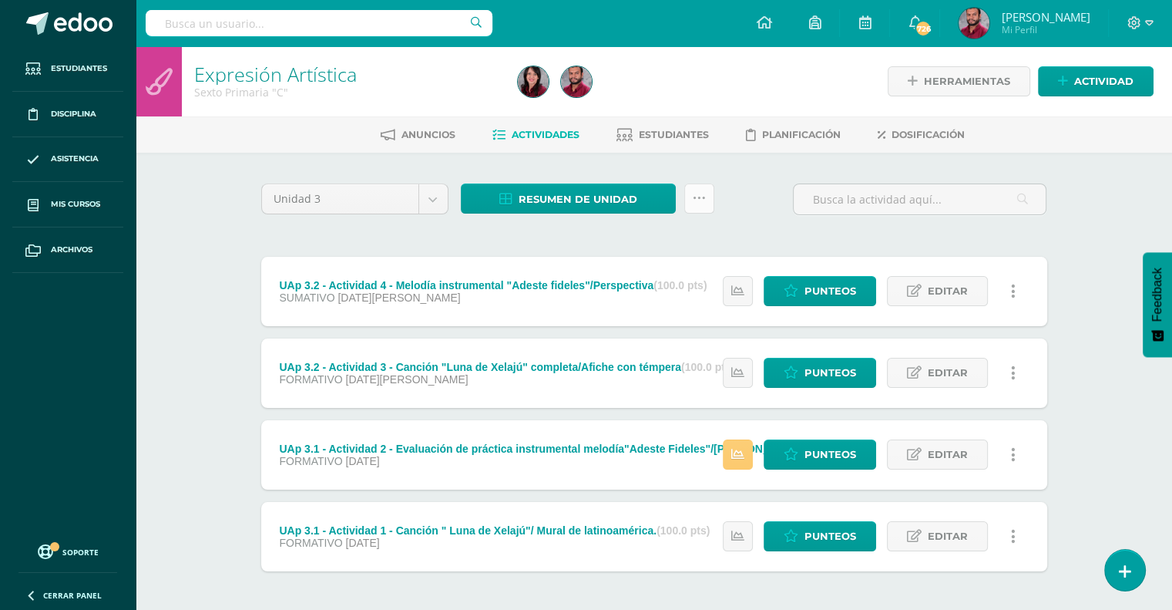
click at [691, 200] on link at bounding box center [699, 198] width 30 height 30
click at [673, 248] on link "Subir actividades en masa" at bounding box center [661, 246] width 170 height 37
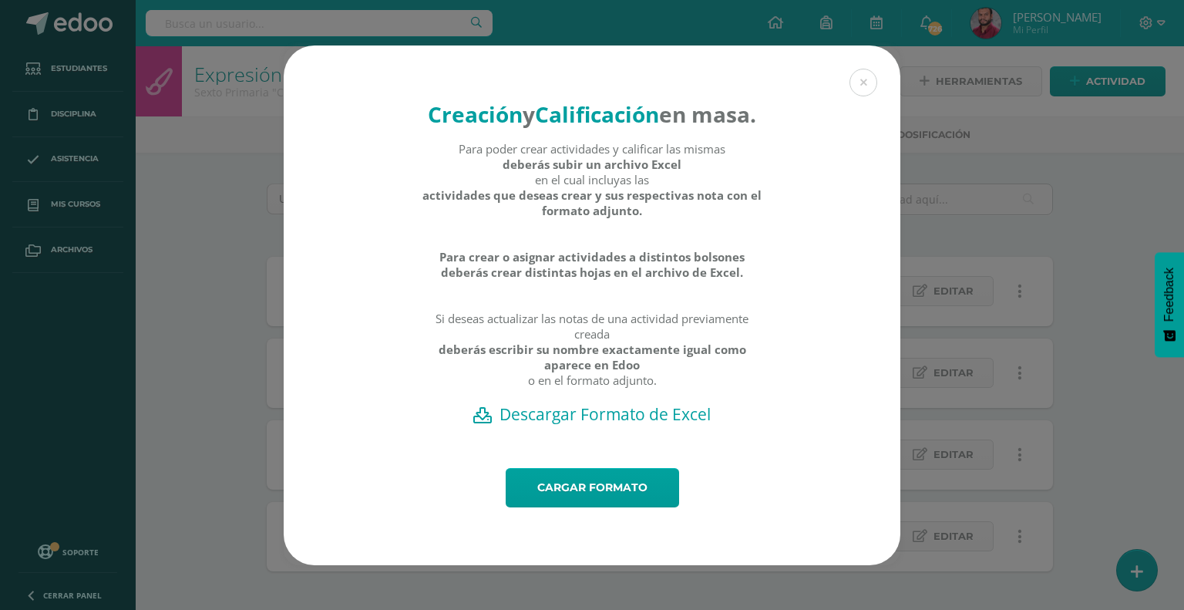
click at [616, 441] on div "Creación y Calificación en masa. Para poder crear actividades y calificar las m…" at bounding box center [592, 256] width 617 height 422
click at [629, 423] on h2 "Descargar Formato de Excel" at bounding box center [592, 414] width 563 height 22
click at [623, 506] on link "Cargar formato" at bounding box center [592, 487] width 173 height 39
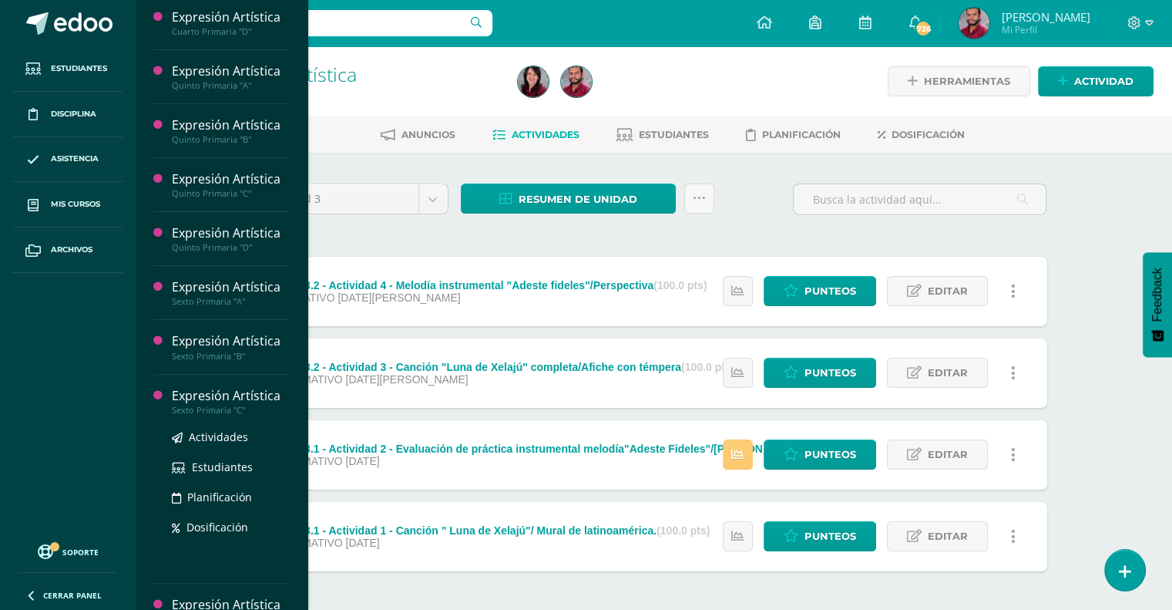
scroll to position [407, 0]
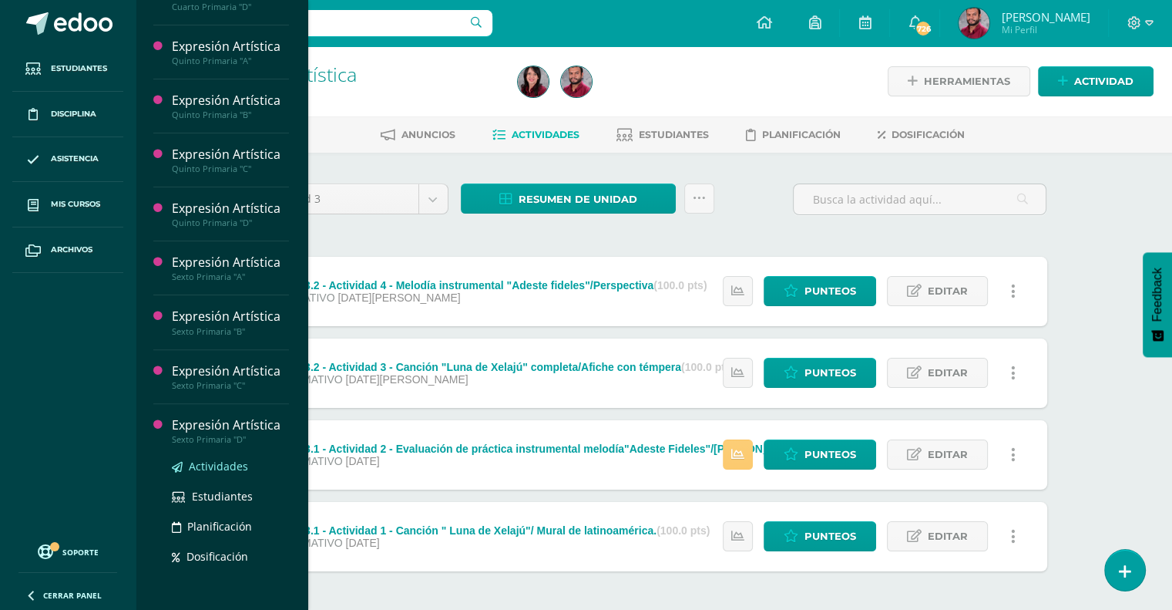
click at [227, 459] on span "Actividades" at bounding box center [218, 466] width 59 height 15
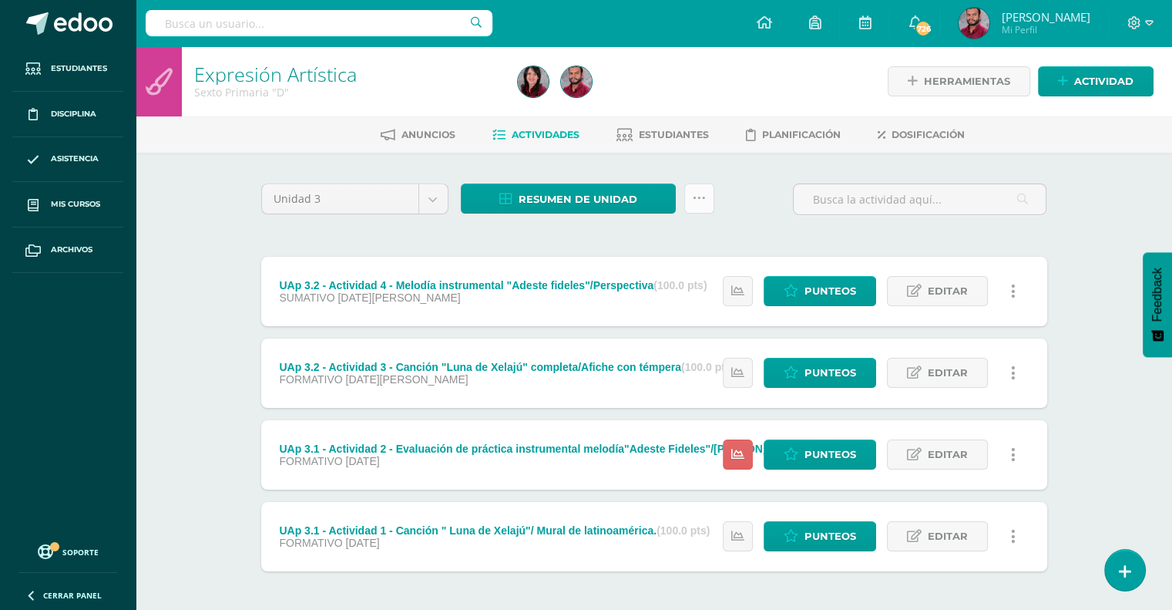
click at [703, 199] on icon at bounding box center [699, 198] width 13 height 13
click at [669, 247] on link "Subir actividades en masa" at bounding box center [661, 246] width 170 height 37
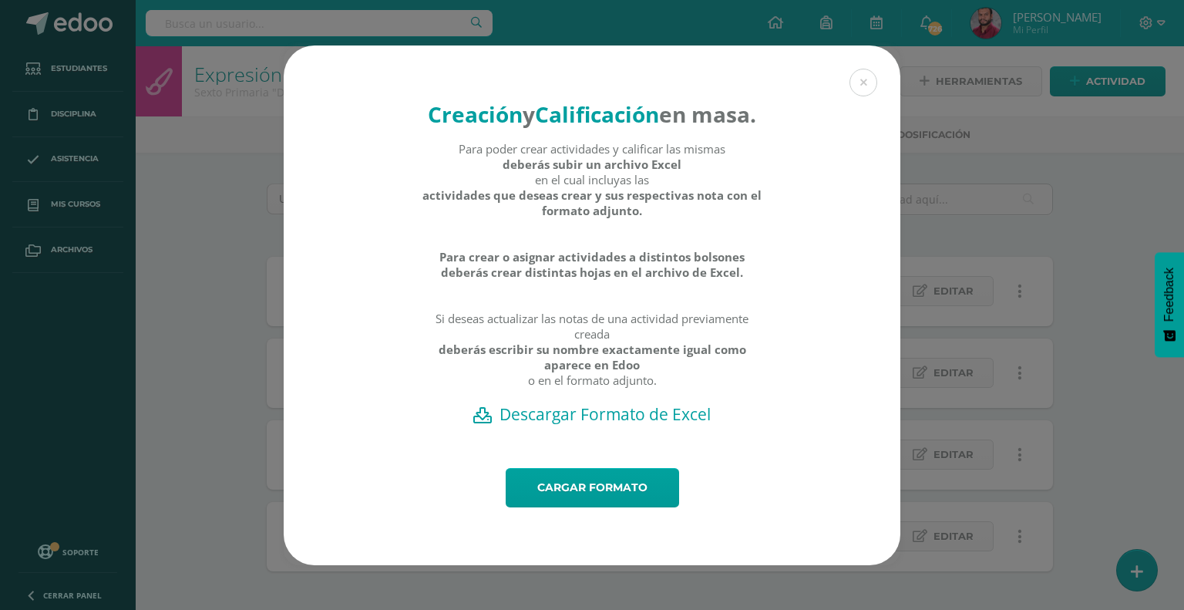
click at [642, 425] on h2 "Descargar Formato de Excel" at bounding box center [592, 414] width 563 height 22
click at [586, 499] on link "Cargar formato" at bounding box center [592, 487] width 173 height 39
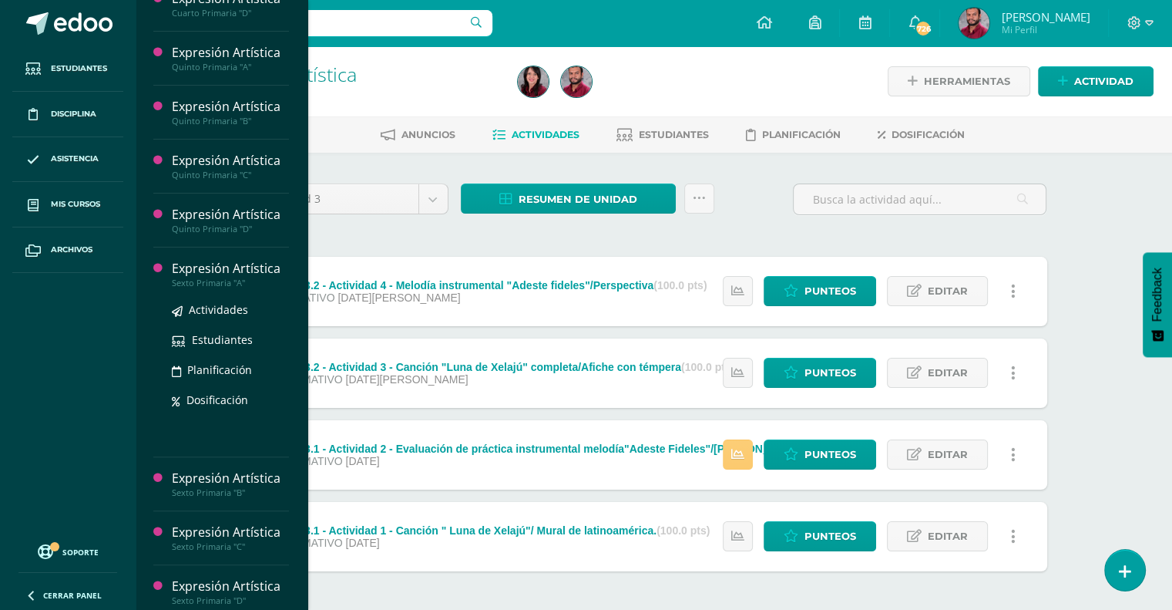
scroll to position [407, 0]
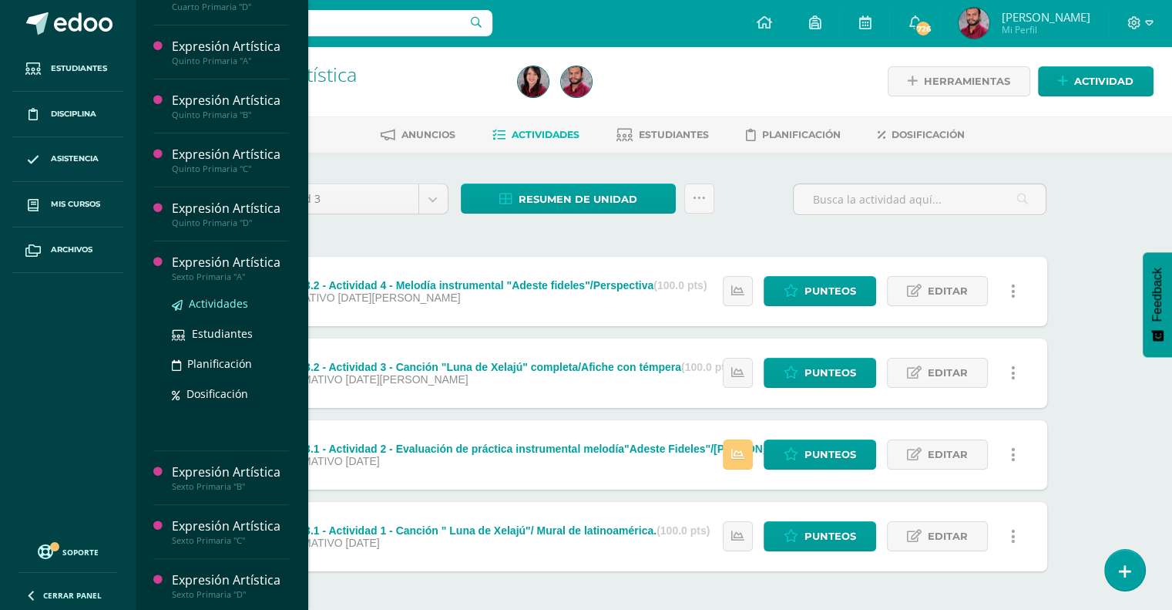
click at [212, 296] on span "Actividades" at bounding box center [218, 303] width 59 height 15
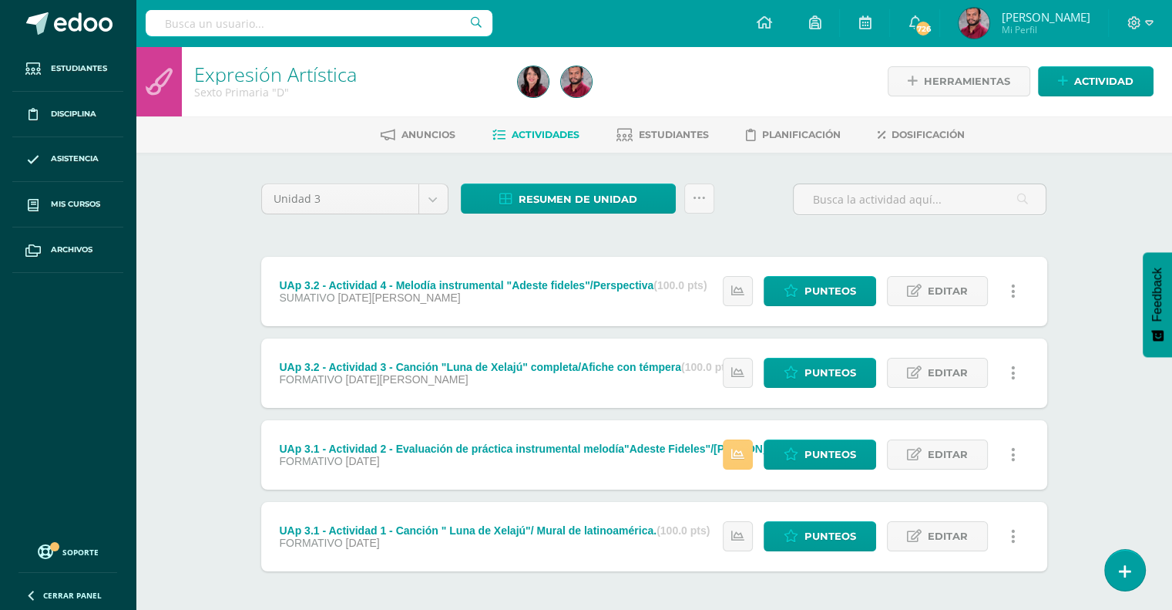
scroll to position [252, 0]
click at [703, 199] on icon at bounding box center [699, 198] width 13 height 13
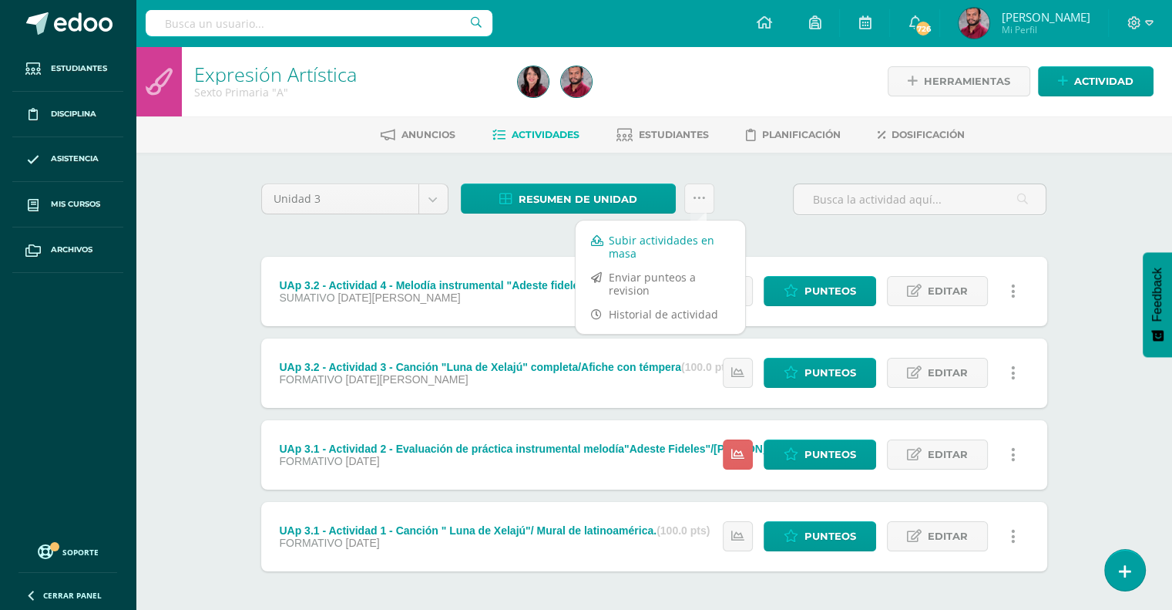
click at [694, 243] on link "Subir actividades en masa" at bounding box center [661, 246] width 170 height 37
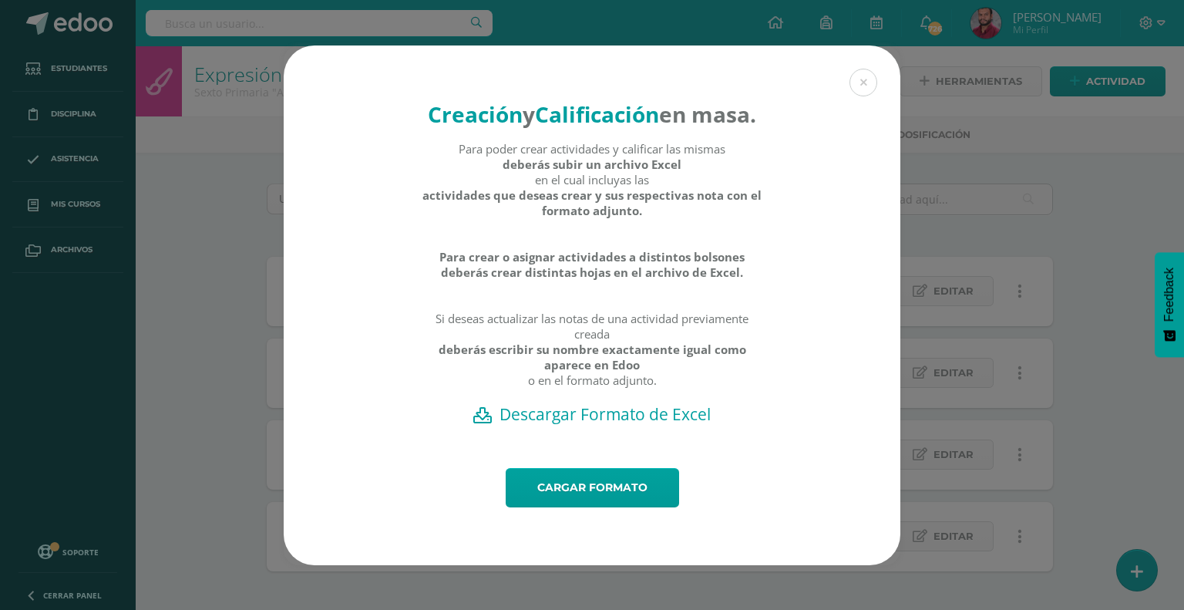
click at [614, 420] on h2 "Descargar Formato de Excel" at bounding box center [592, 414] width 563 height 22
click at [621, 507] on link "Cargar formato" at bounding box center [592, 487] width 173 height 39
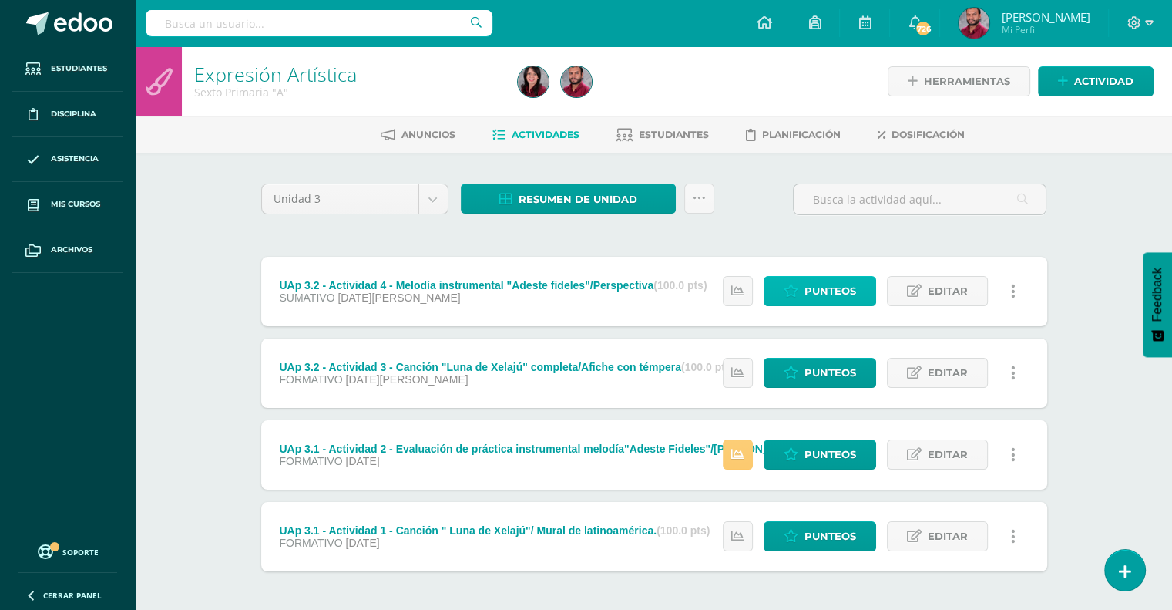
click at [826, 284] on span "Punteos" at bounding box center [831, 291] width 52 height 29
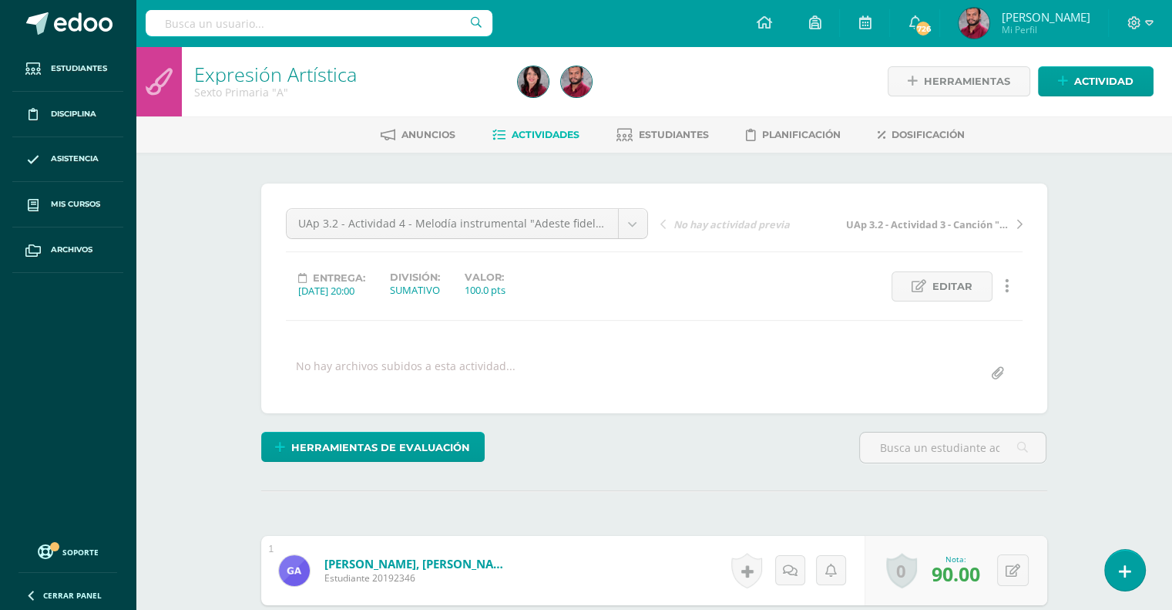
scroll to position [1, 0]
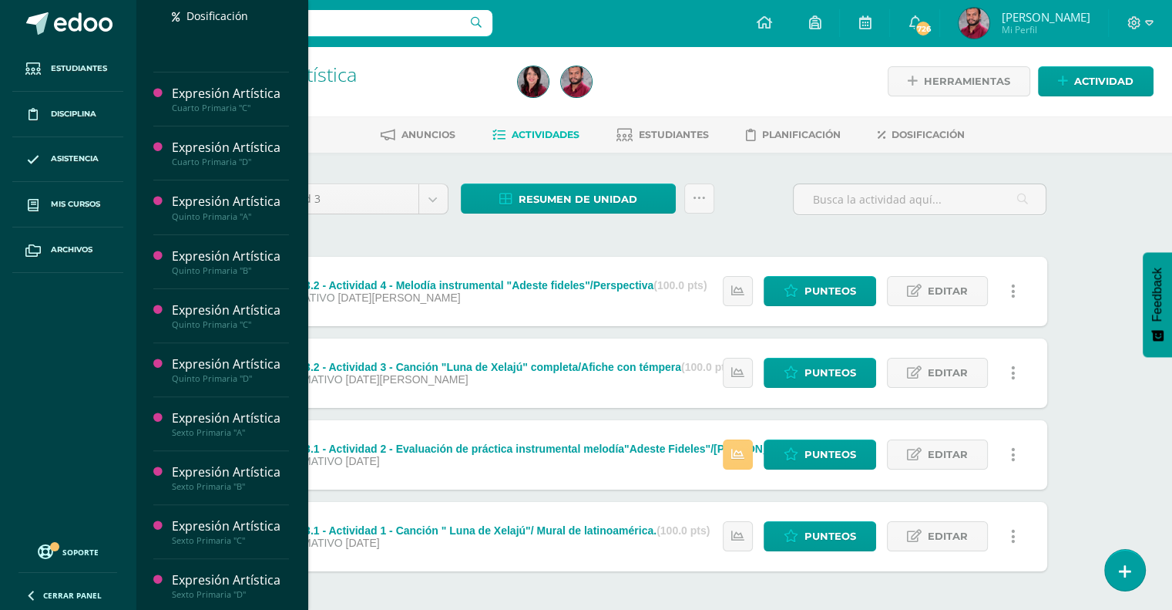
scroll to position [407, 0]
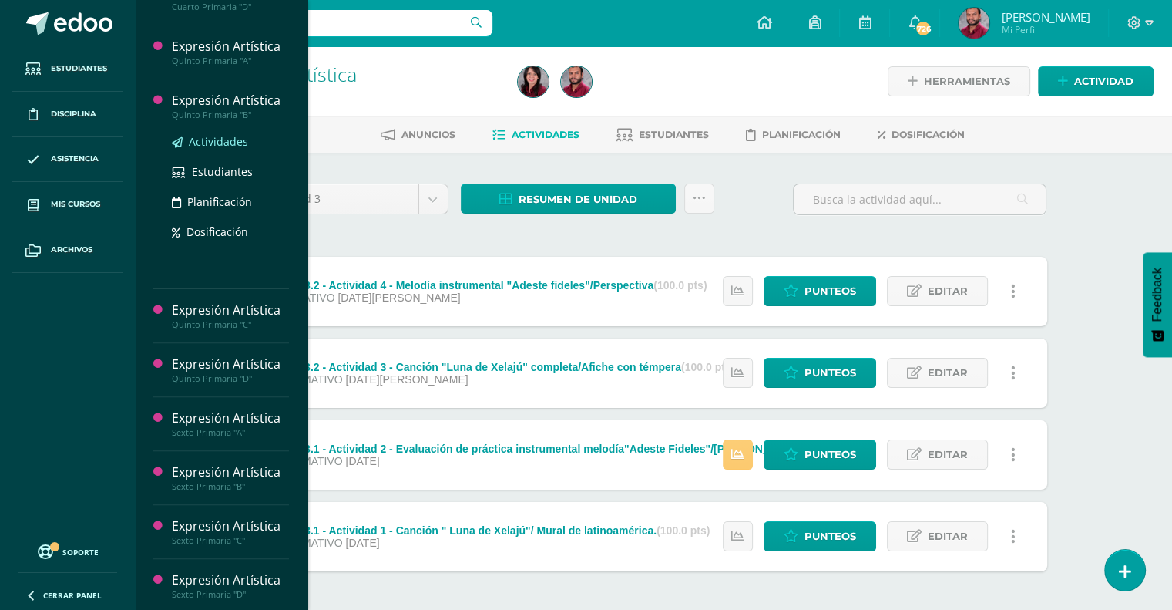
click at [221, 137] on span "Actividades" at bounding box center [218, 141] width 59 height 15
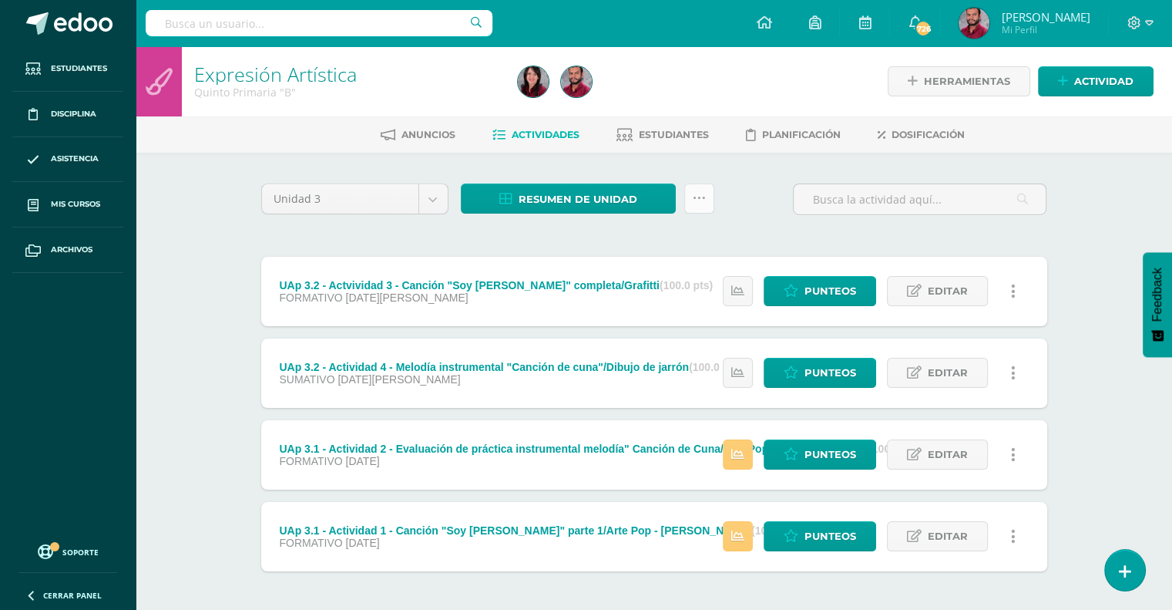
click at [704, 206] on link at bounding box center [699, 198] width 30 height 30
click at [685, 250] on link "Subir actividades en masa" at bounding box center [661, 246] width 170 height 37
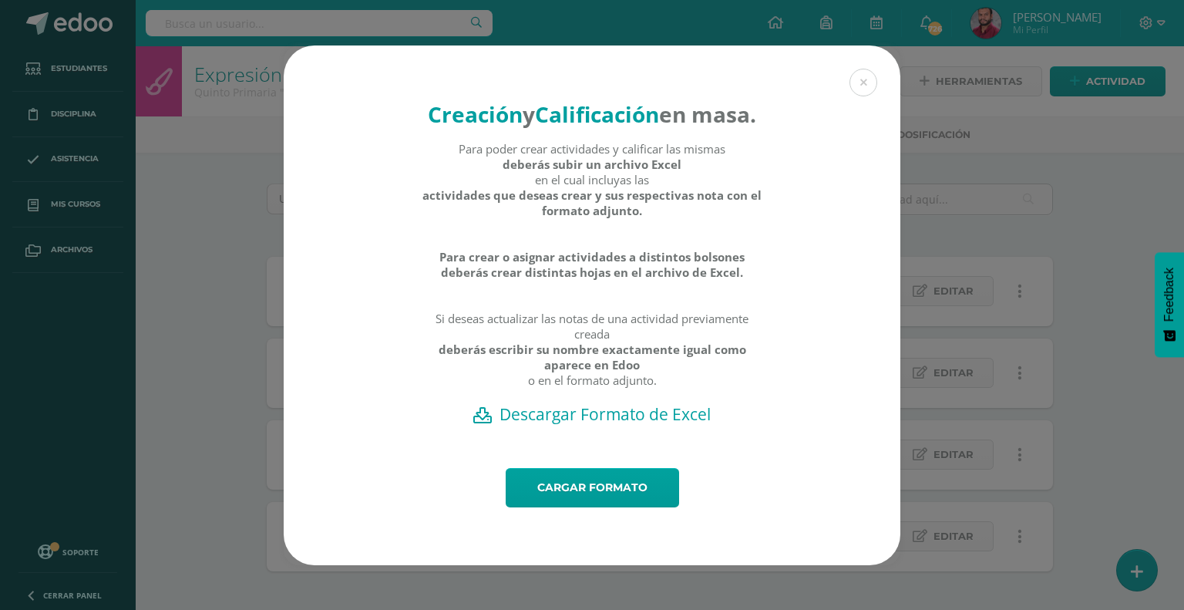
click at [643, 425] on h2 "Descargar Formato de Excel" at bounding box center [592, 414] width 563 height 22
click at [624, 507] on link "Cargar formato" at bounding box center [592, 487] width 173 height 39
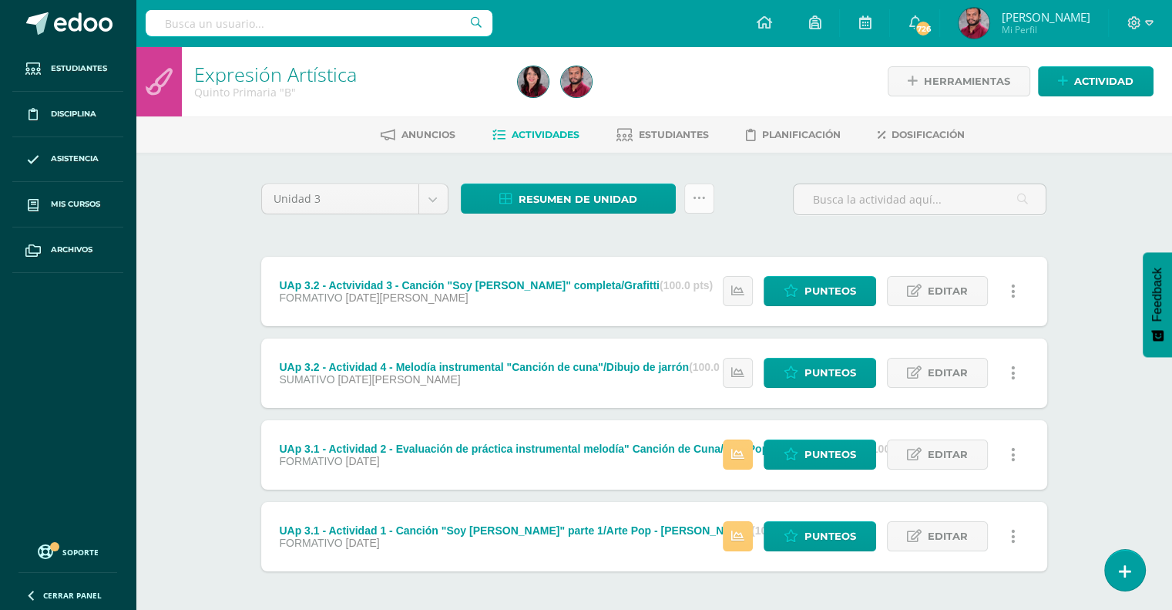
click at [701, 193] on icon at bounding box center [699, 198] width 13 height 13
click at [684, 236] on link "Subir actividades en masa" at bounding box center [661, 246] width 170 height 37
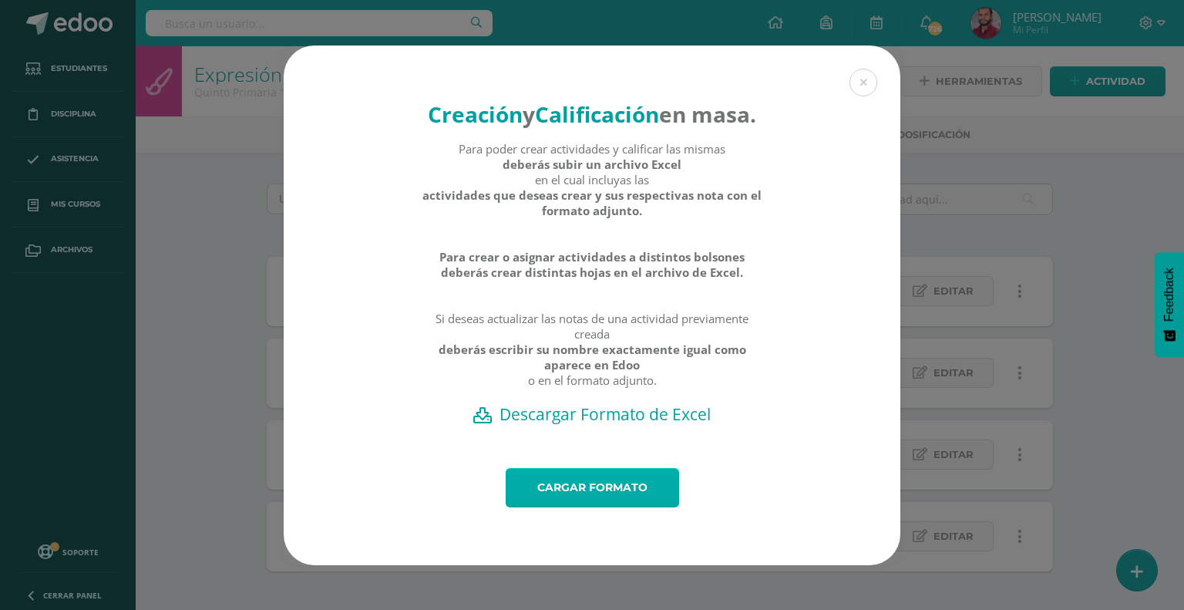
click at [611, 507] on link "Cargar formato" at bounding box center [592, 487] width 173 height 39
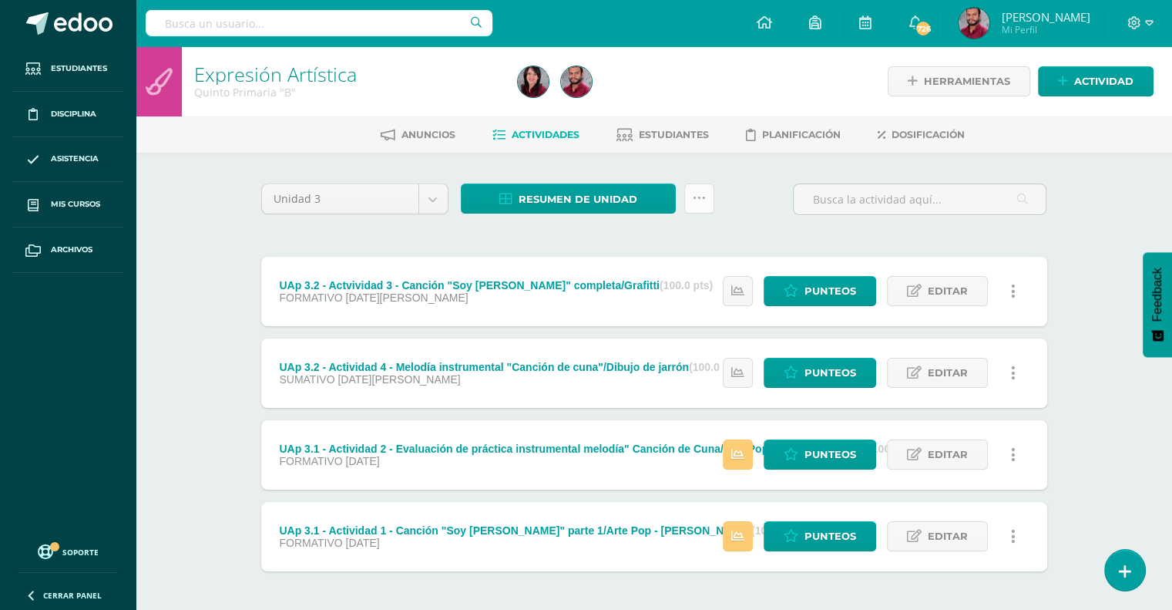
click at [699, 201] on icon at bounding box center [699, 198] width 13 height 13
click at [751, 187] on div "Unidad 3 Unidad 1 Unidad 2 Unidad 3 Unidad 4 Resumen de unidad Descargar como H…" at bounding box center [654, 205] width 798 height 44
click at [814, 358] on link "Punteos" at bounding box center [820, 373] width 113 height 30
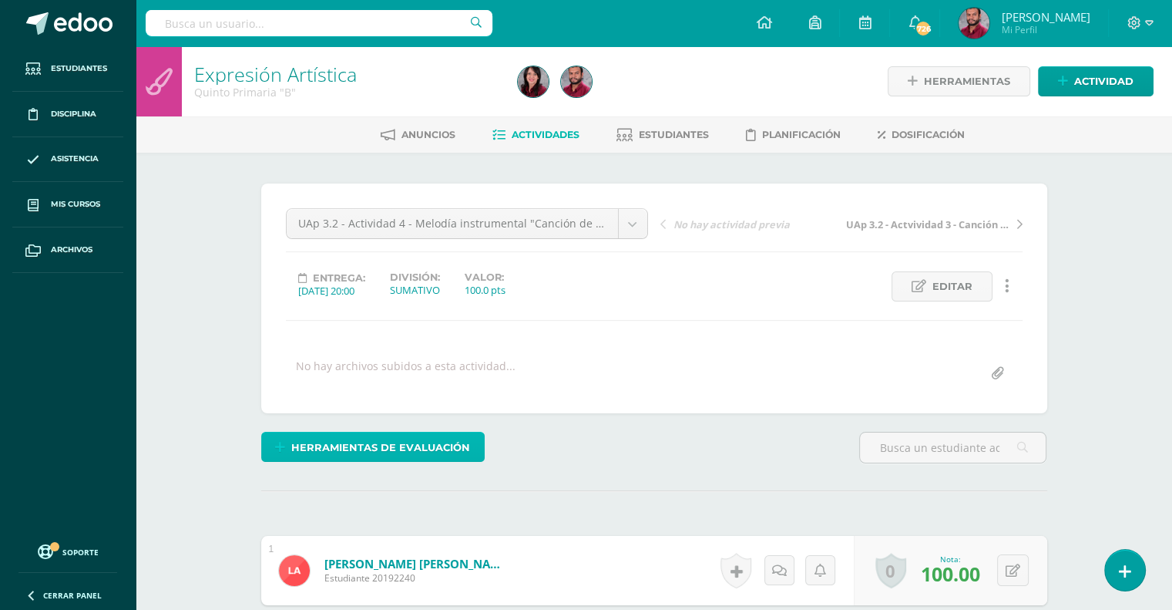
click at [410, 452] on span "Herramientas de evaluación" at bounding box center [380, 447] width 179 height 29
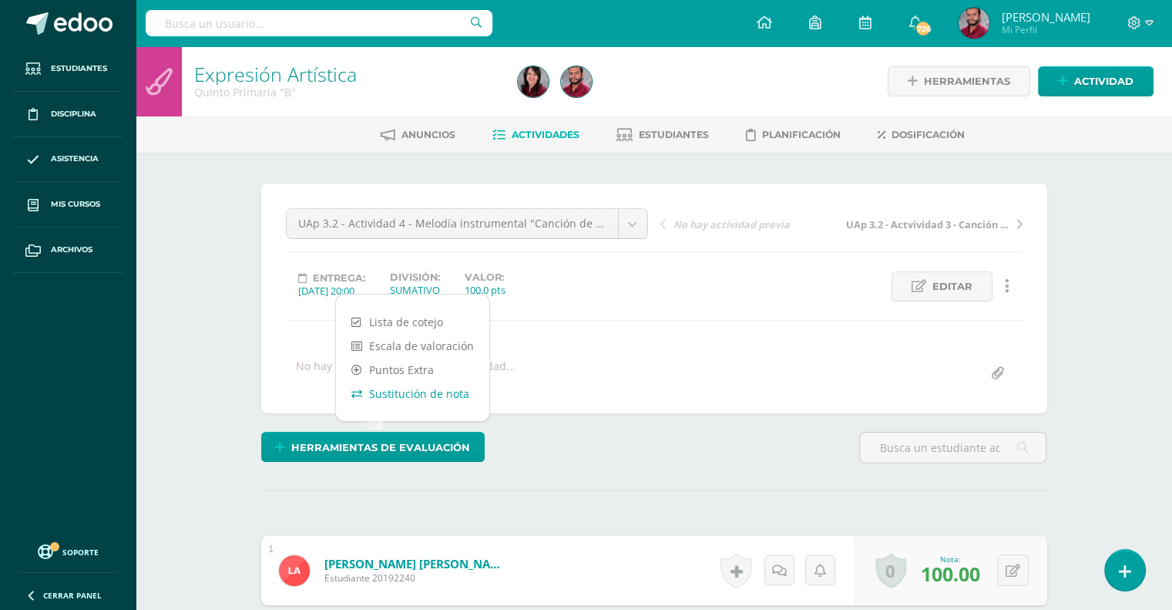
click at [418, 398] on link "Sustitución de nota" at bounding box center [412, 394] width 153 height 24
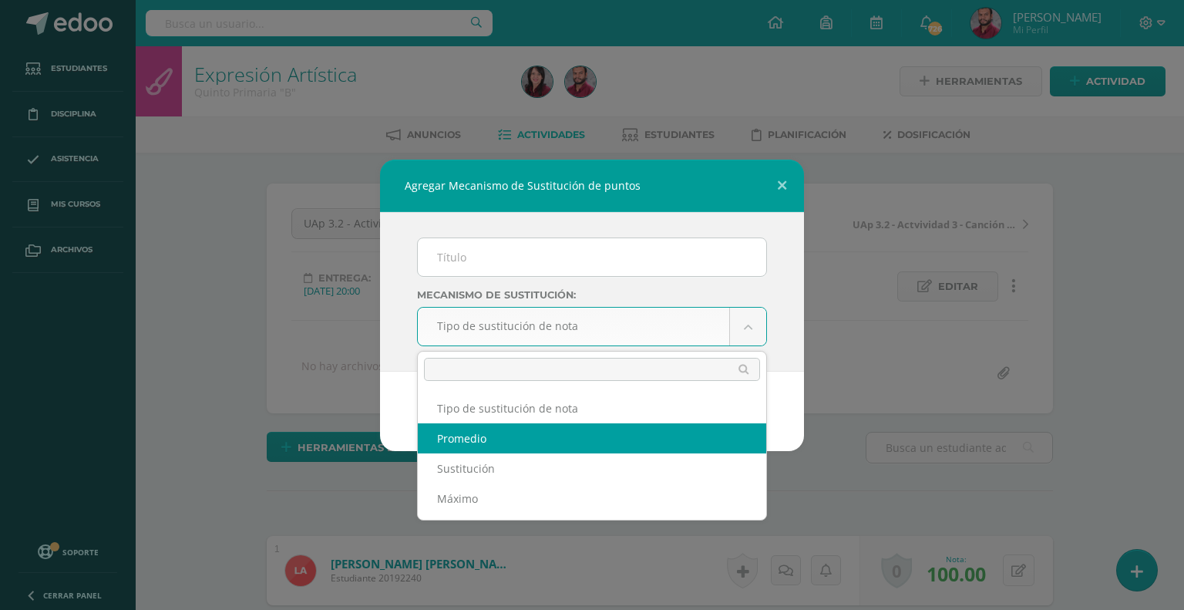
scroll to position [1, 0]
select select "average"
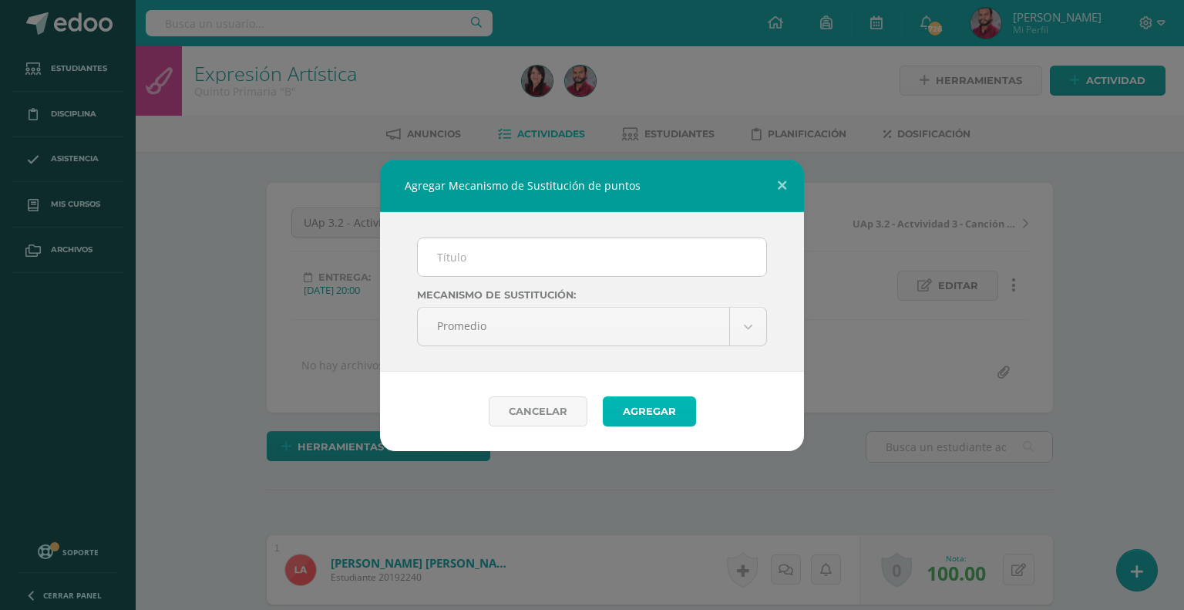
click at [650, 412] on button "Agregar" at bounding box center [649, 411] width 93 height 30
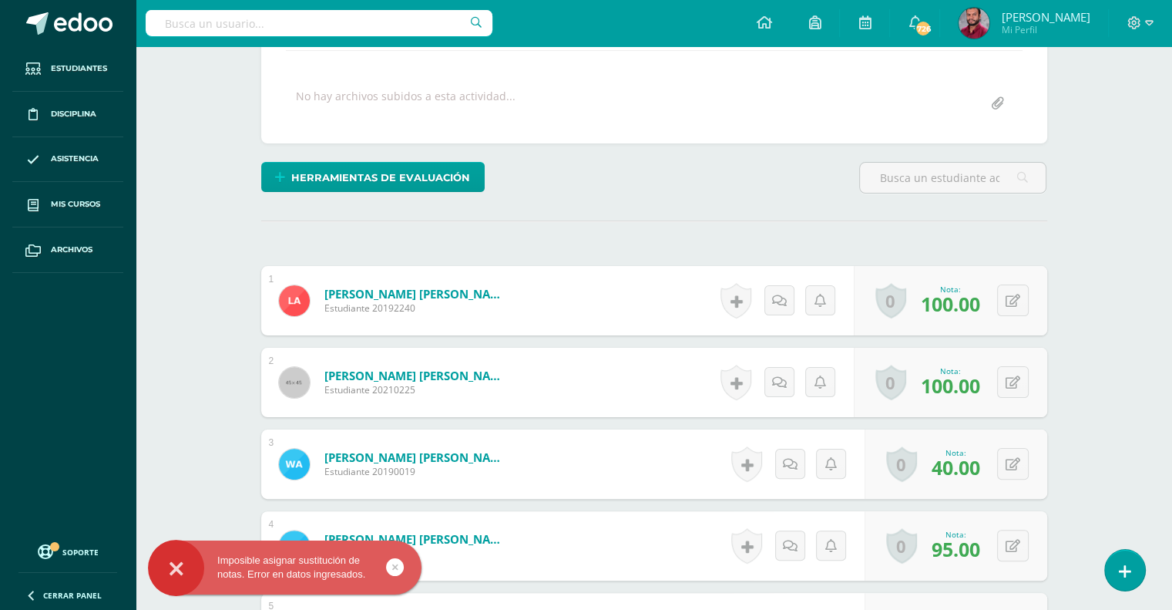
scroll to position [268, 0]
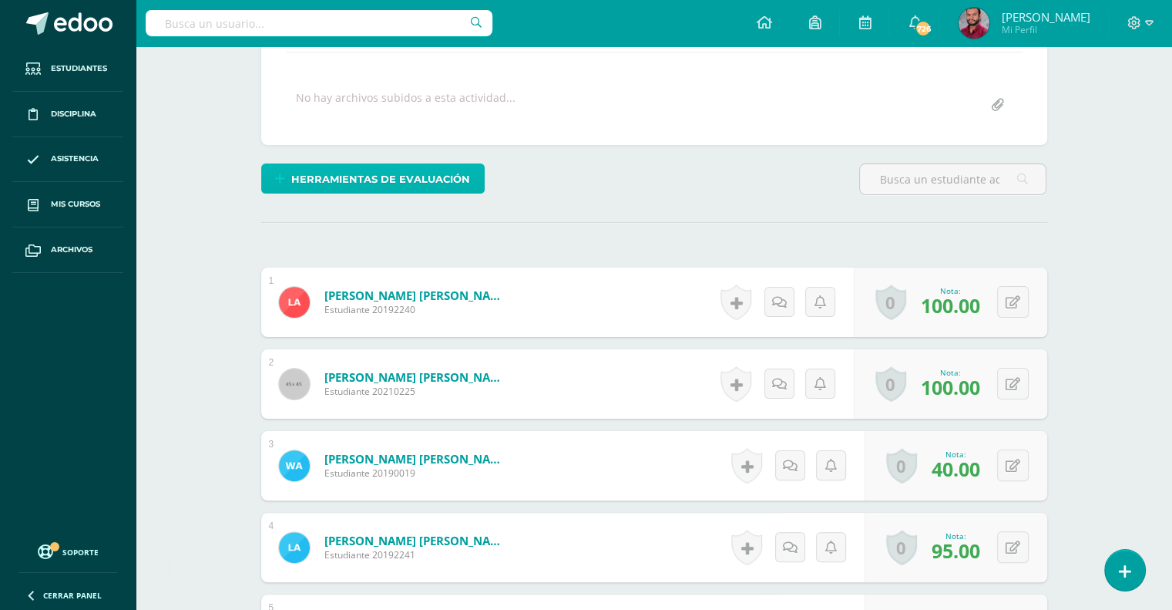
click at [432, 183] on span "Herramientas de evaluación" at bounding box center [380, 179] width 179 height 29
click at [555, 200] on div "Herramientas de evaluación" at bounding box center [654, 185] width 798 height 44
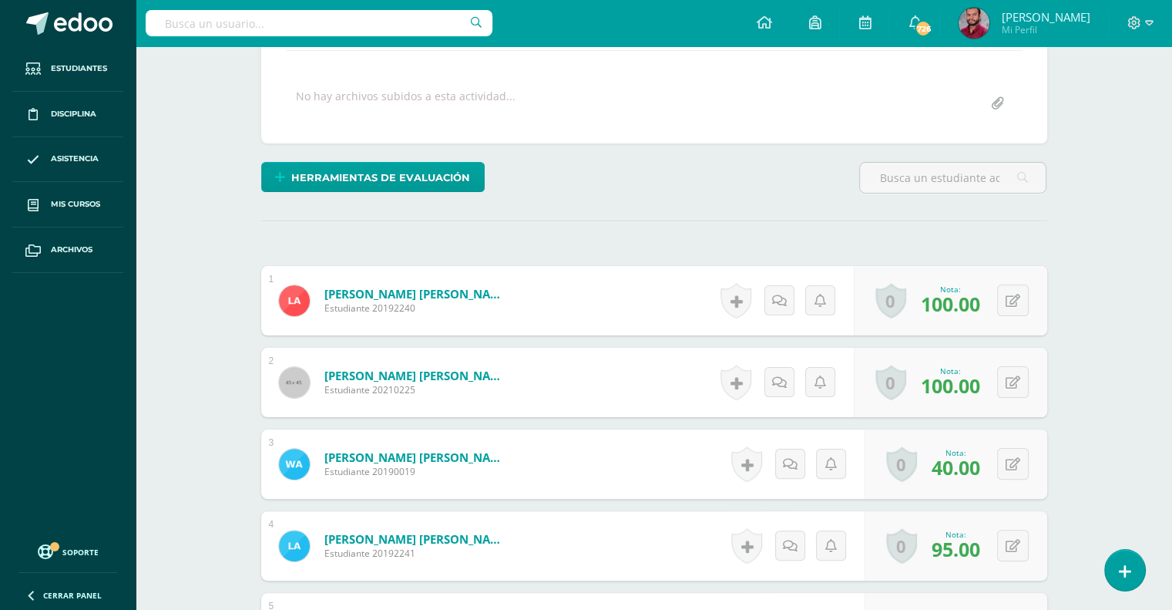
scroll to position [271, 0]
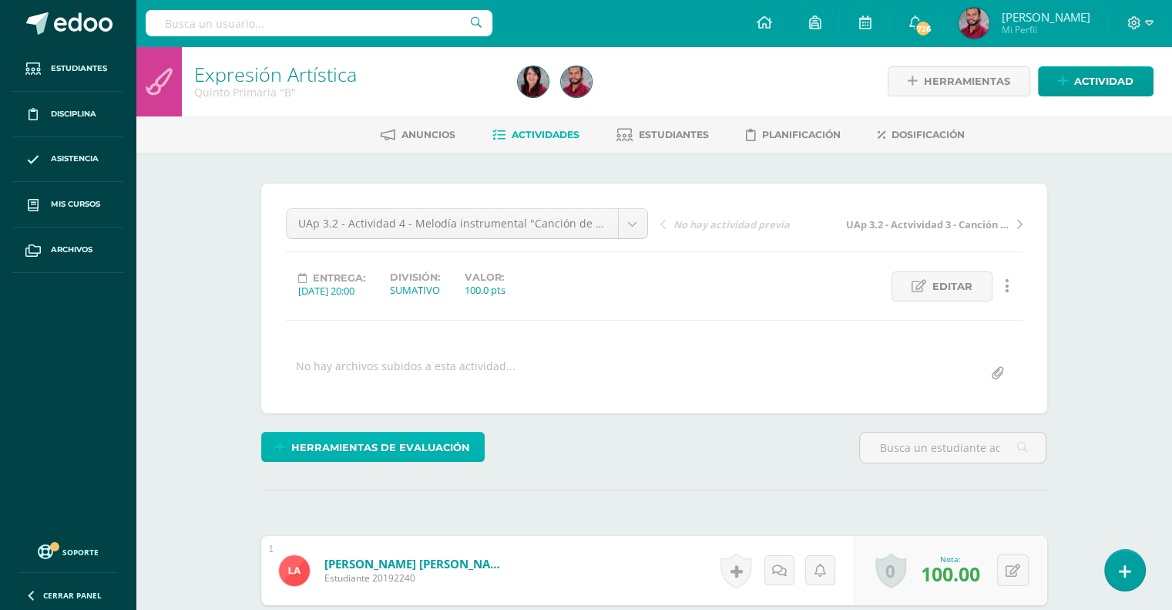
click at [434, 447] on span "Herramientas de evaluación" at bounding box center [380, 447] width 179 height 29
click at [620, 295] on div "Entrega: 2025/08/13 20:00 División: SUMATIVO Valor: 100.0 pts" at bounding box center [467, 286] width 375 height 30
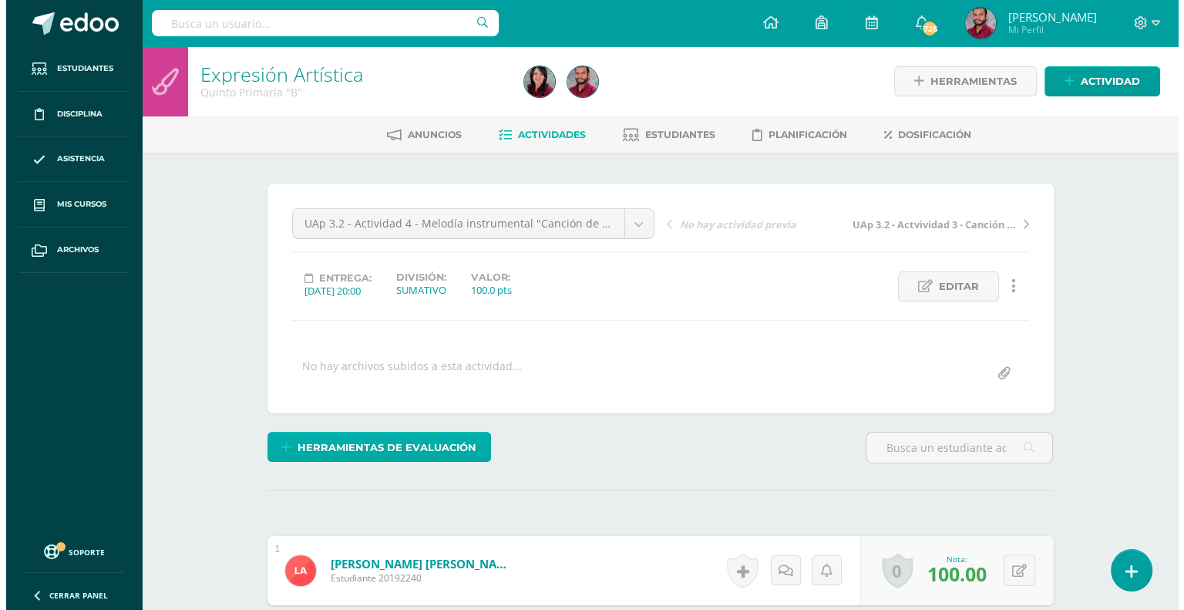
scroll to position [1, 0]
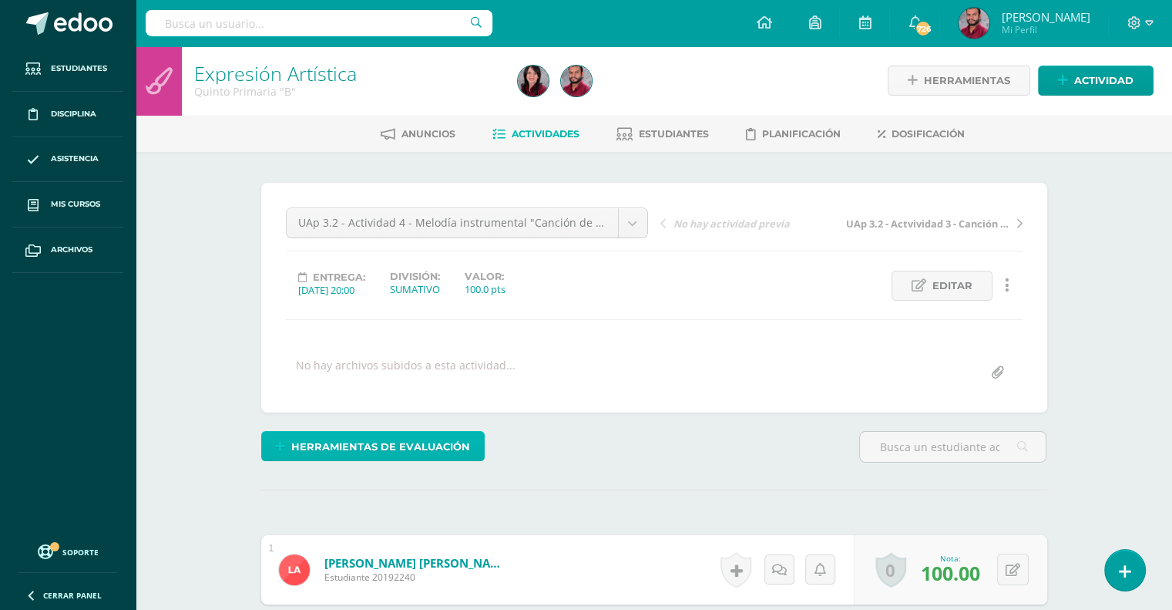
click at [334, 451] on span "Herramientas de evaluación" at bounding box center [380, 446] width 179 height 29
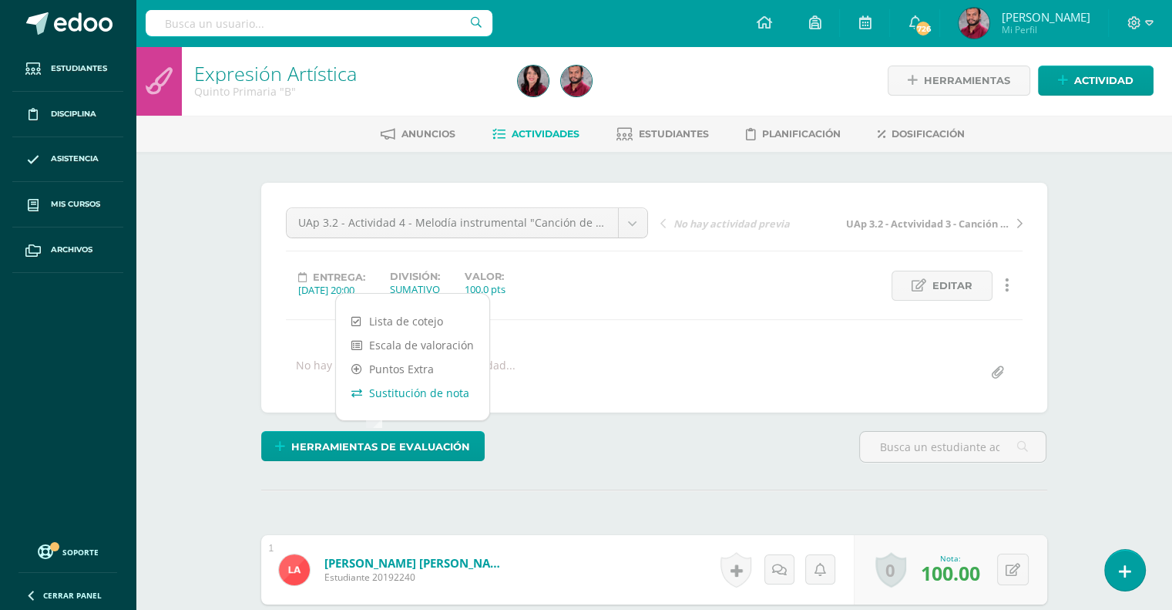
click at [394, 382] on link "Sustitución de nota" at bounding box center [412, 393] width 153 height 24
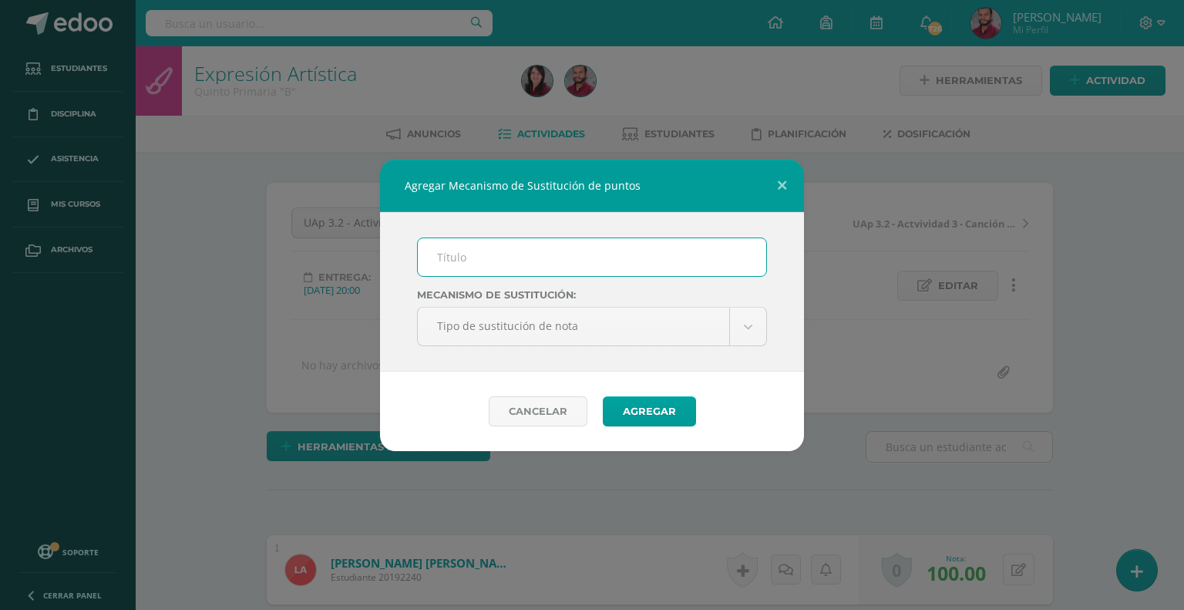
scroll to position [2, 0]
type input "PMA"
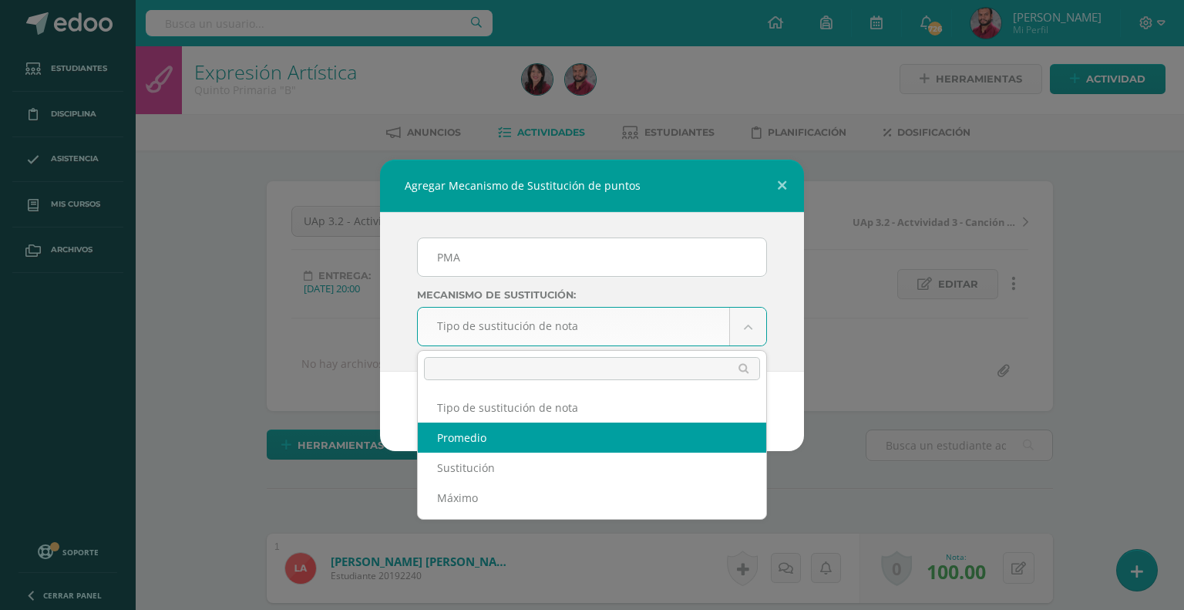
scroll to position [3, 0]
select select "average"
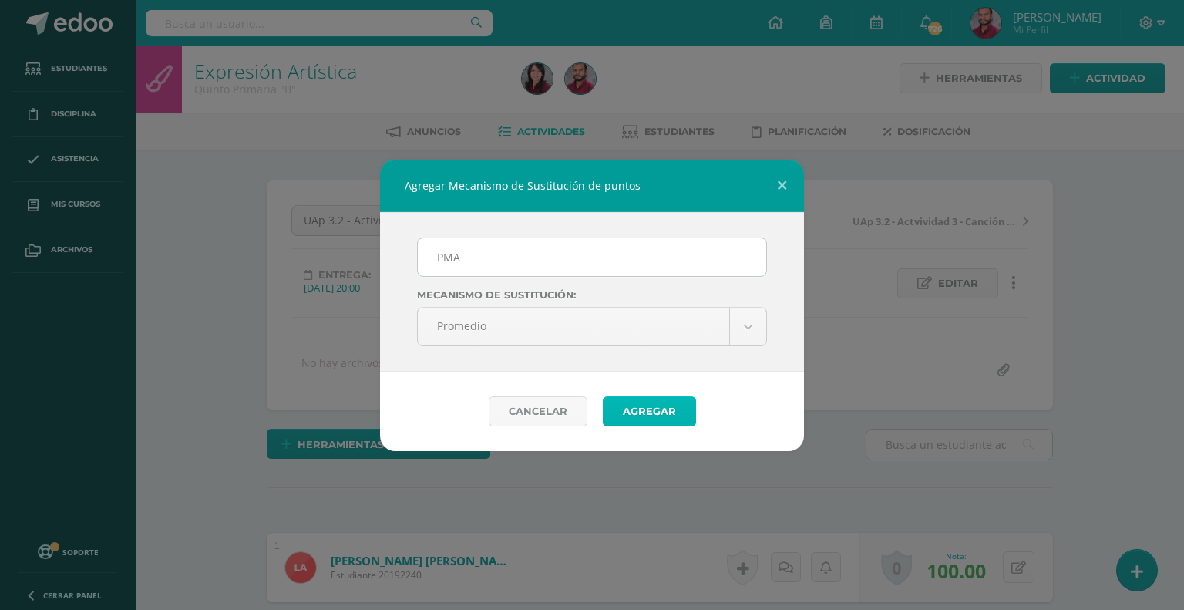
click at [660, 411] on button "Agregar" at bounding box center [649, 411] width 93 height 30
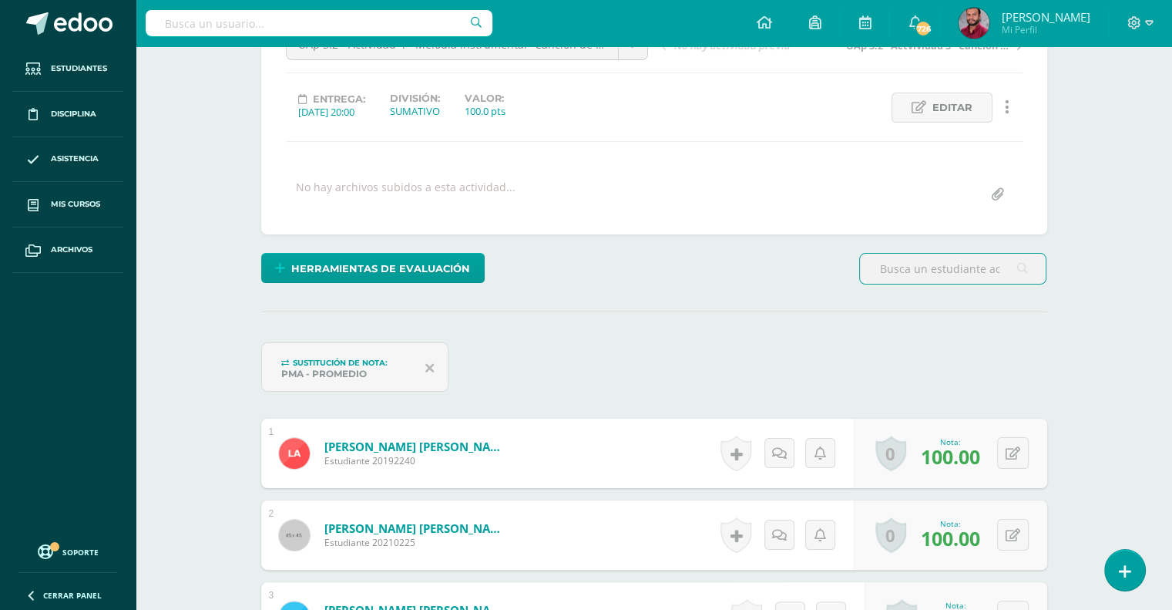
scroll to position [372, 0]
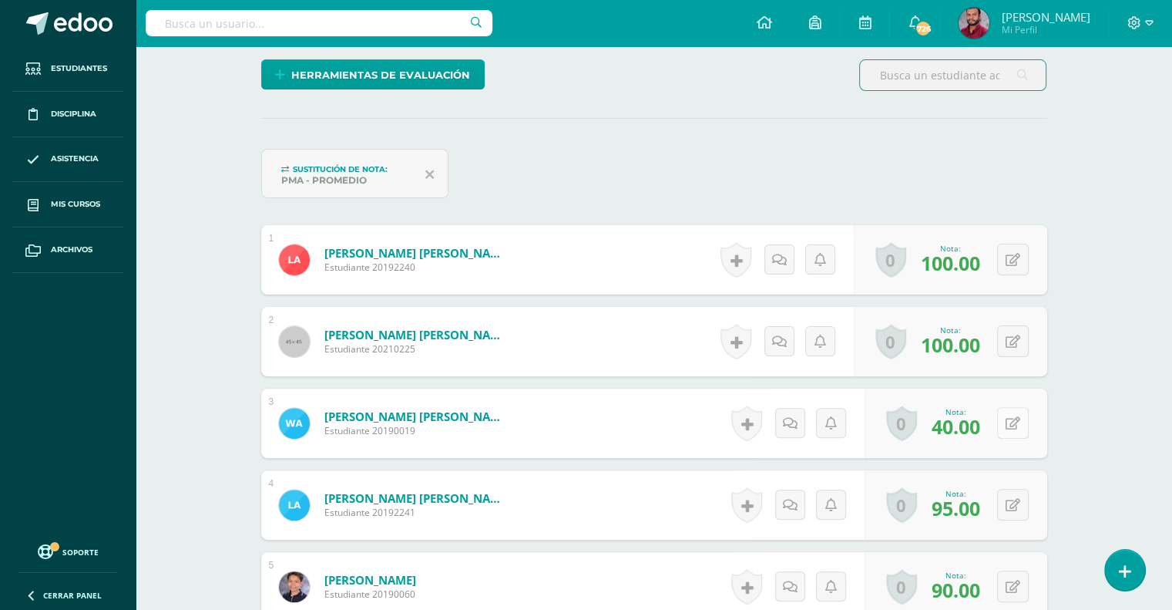
click at [1014, 421] on button at bounding box center [1013, 423] width 32 height 32
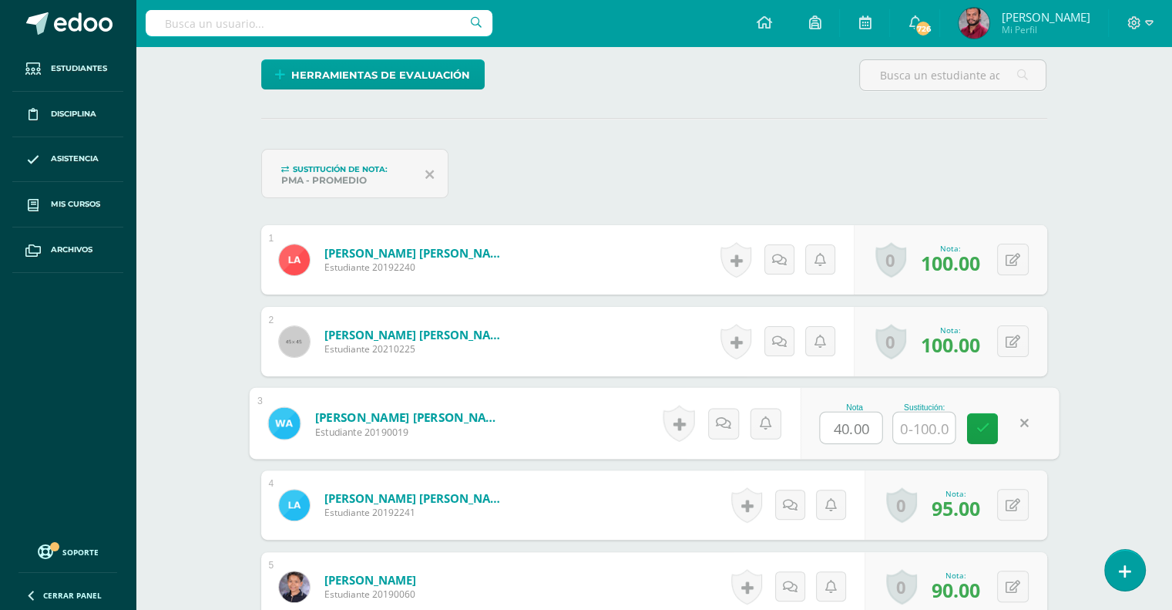
scroll to position [373, 0]
type input "60"
click at [985, 425] on icon at bounding box center [983, 427] width 14 height 13
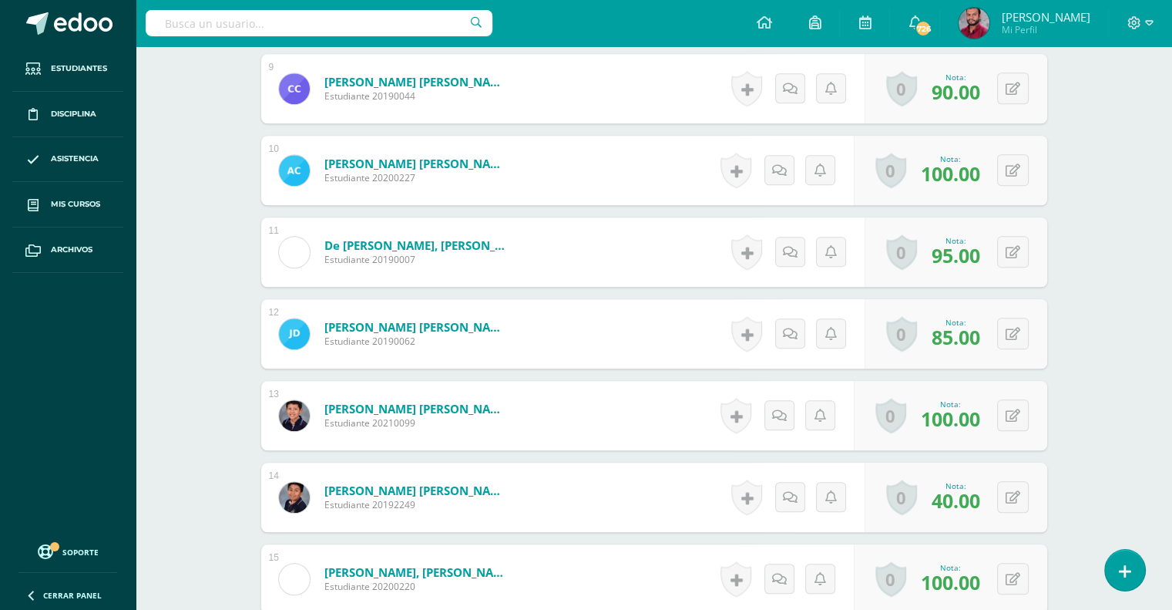
scroll to position [1202, 0]
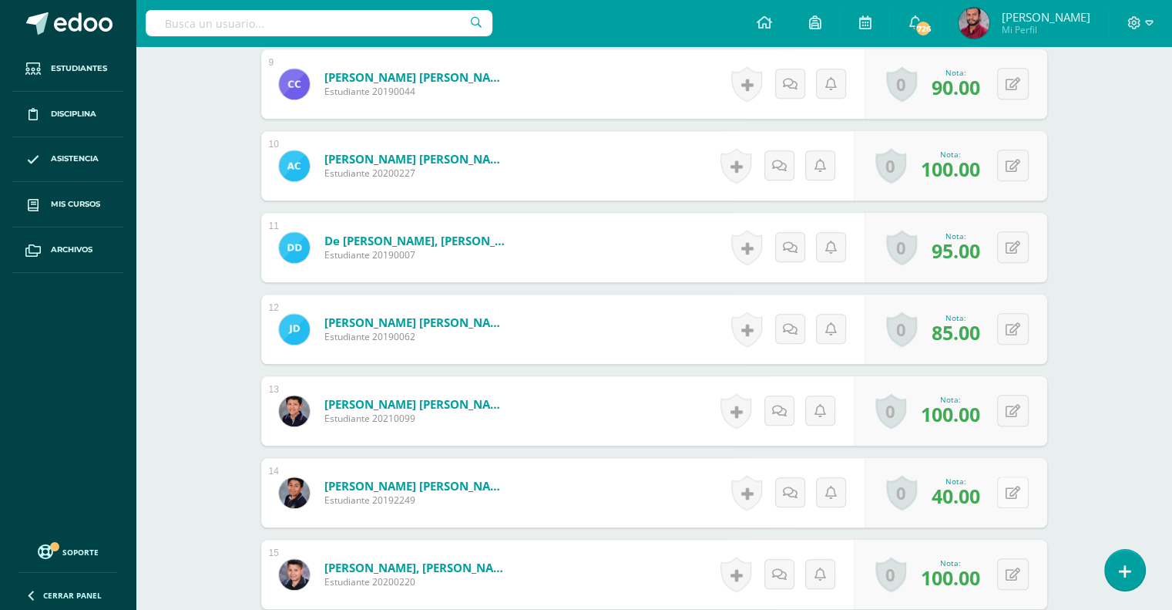
click at [1002, 489] on div "0 Logros Logros obtenidos Aún no hay logros agregados Nota: 40.00" at bounding box center [956, 492] width 183 height 69
click at [1014, 492] on button at bounding box center [1023, 492] width 32 height 32
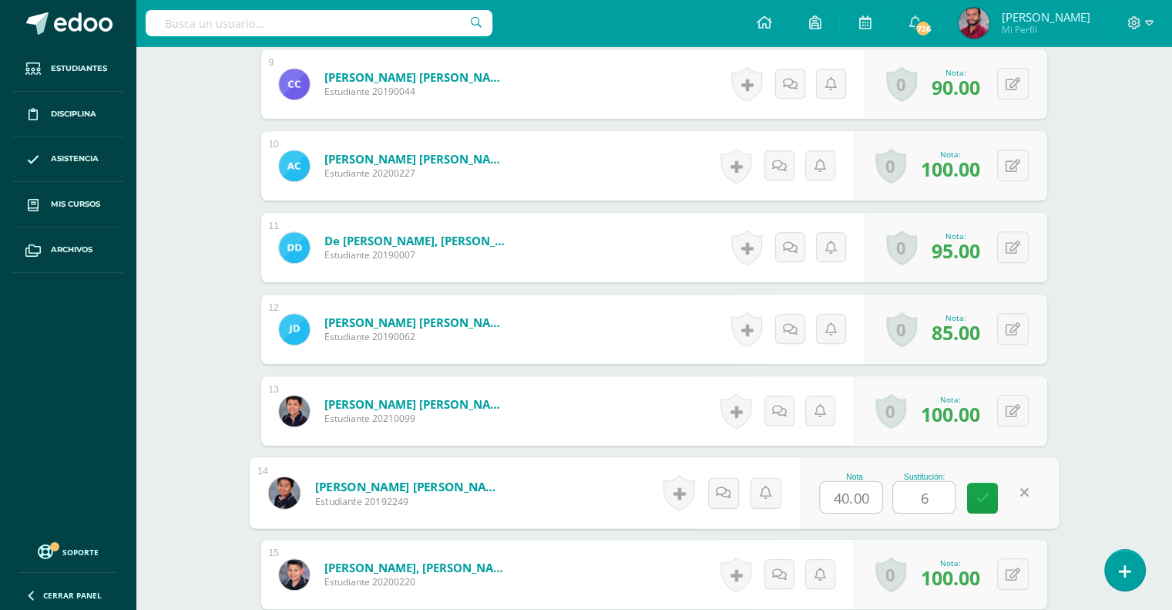
type input "60"
click at [990, 495] on link at bounding box center [982, 497] width 31 height 31
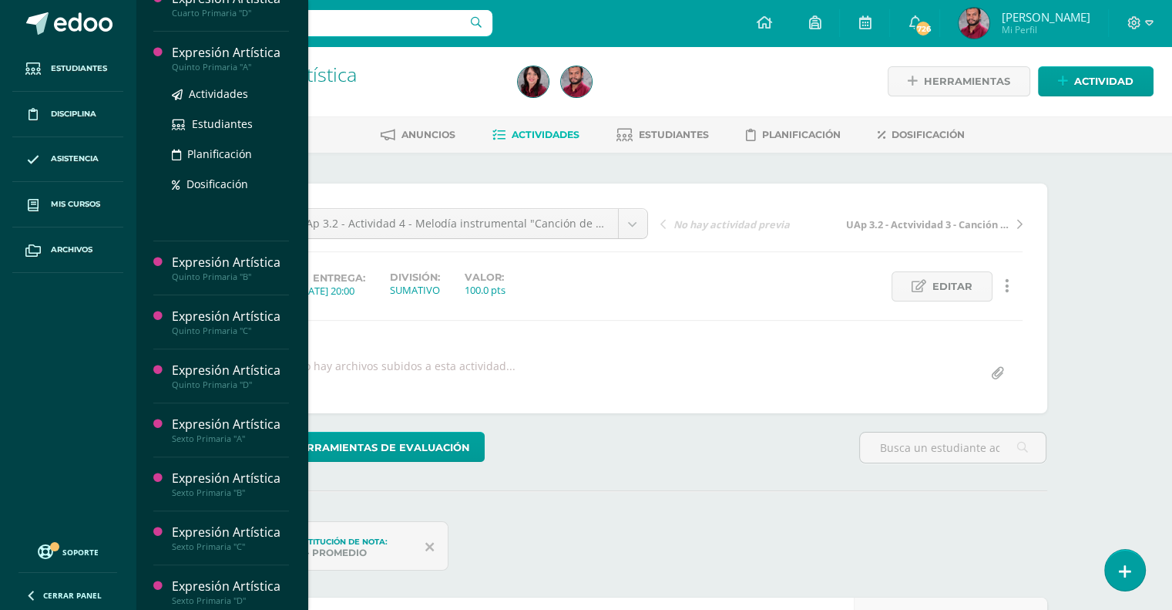
scroll to position [407, 0]
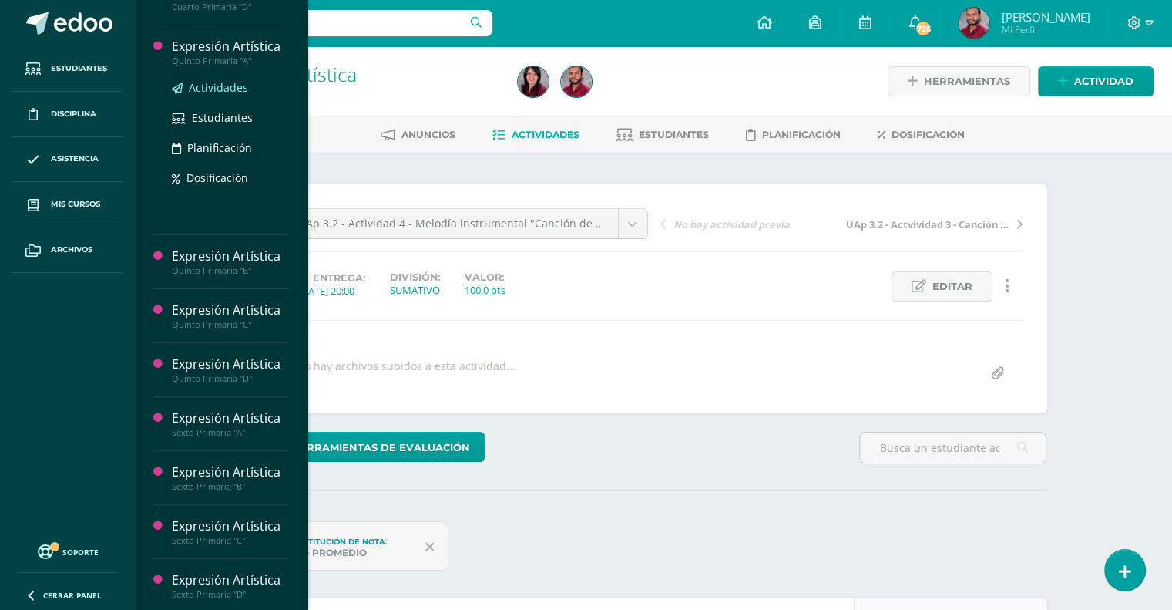
click at [222, 86] on span "Actividades" at bounding box center [218, 87] width 59 height 15
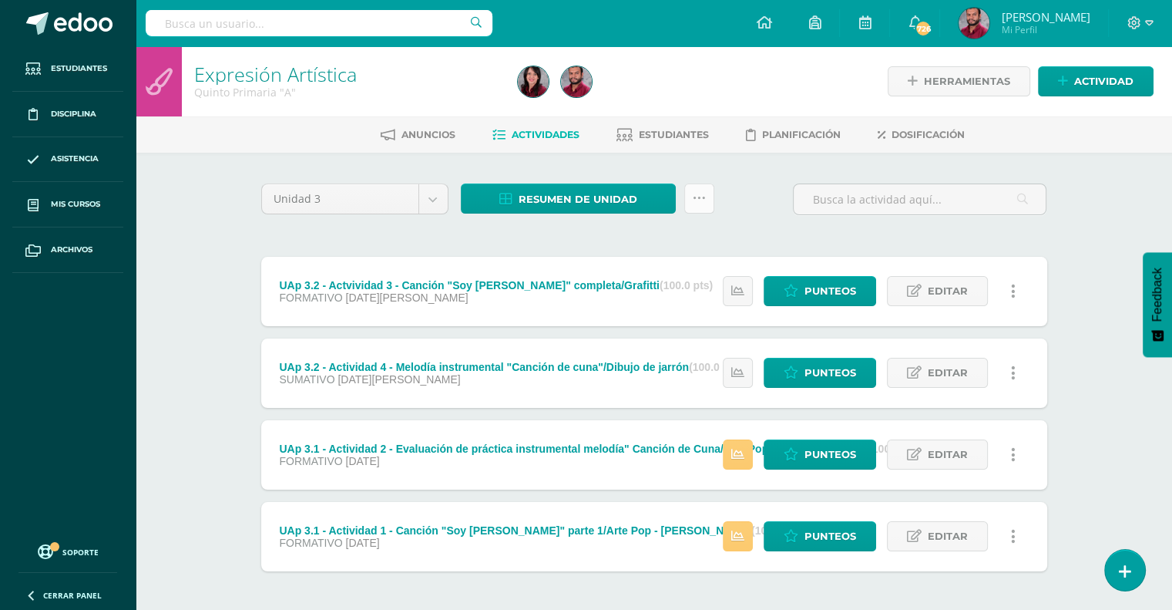
click at [701, 200] on icon at bounding box center [699, 198] width 13 height 13
click at [674, 239] on link "Subir actividades en masa" at bounding box center [661, 246] width 170 height 37
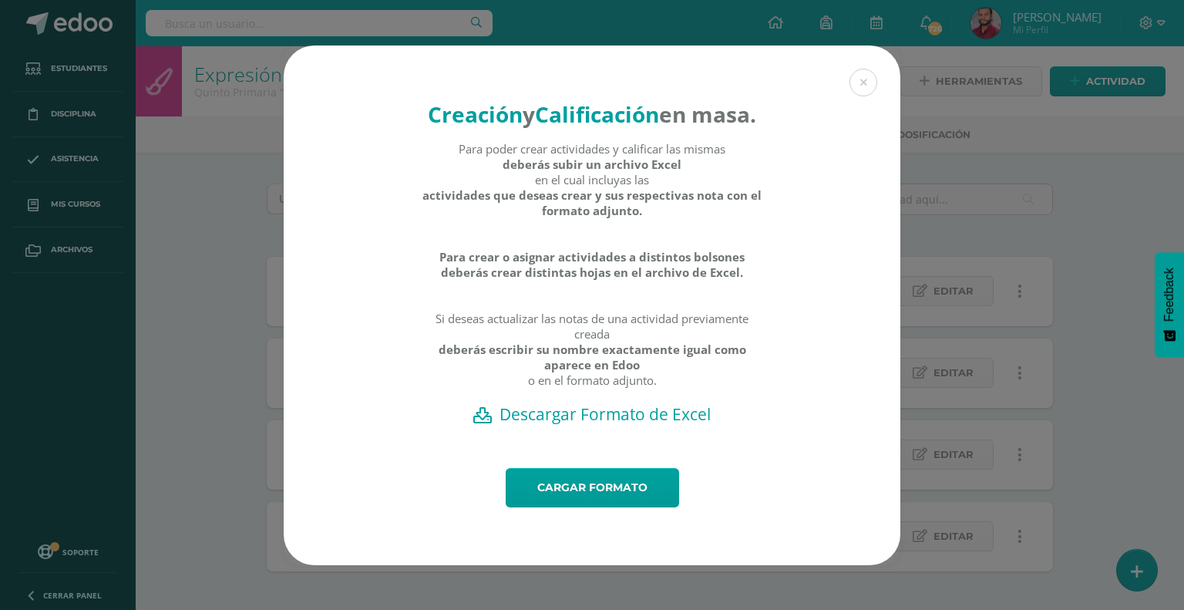
click at [610, 425] on h2 "Descargar Formato de Excel" at bounding box center [592, 414] width 563 height 22
click at [623, 507] on link "Cargar formato" at bounding box center [592, 487] width 173 height 39
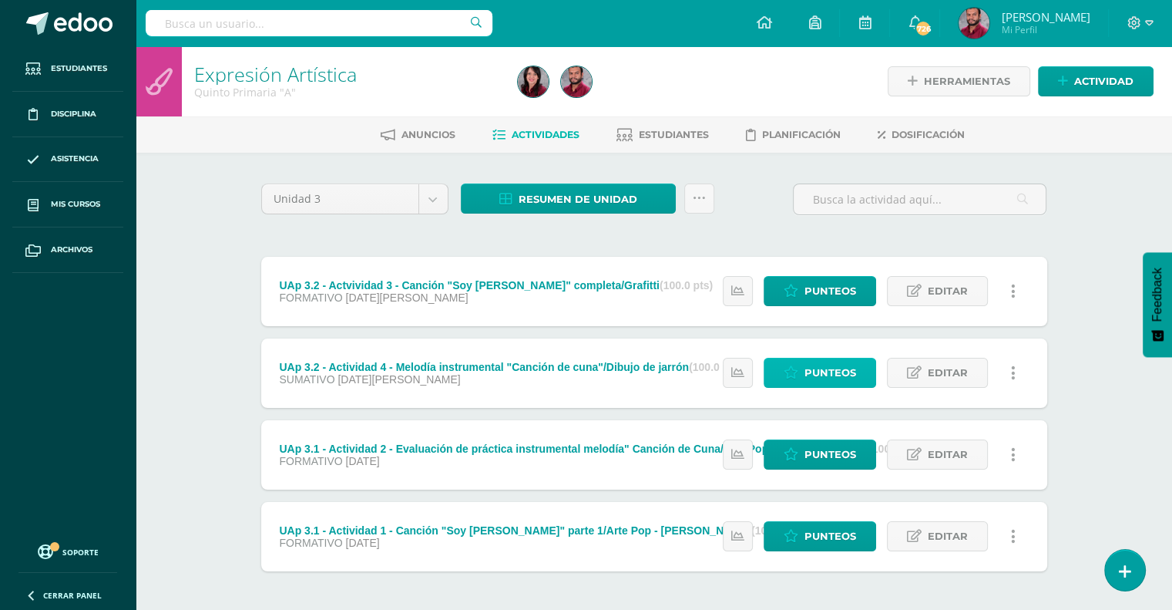
click at [789, 377] on icon at bounding box center [791, 372] width 15 height 13
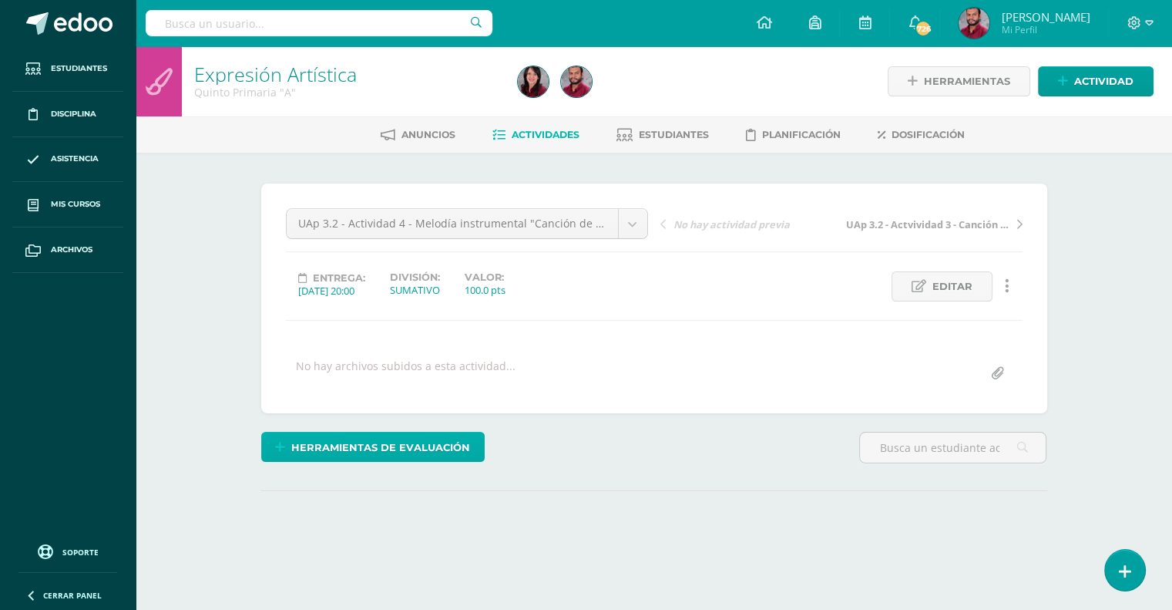
scroll to position [102, 0]
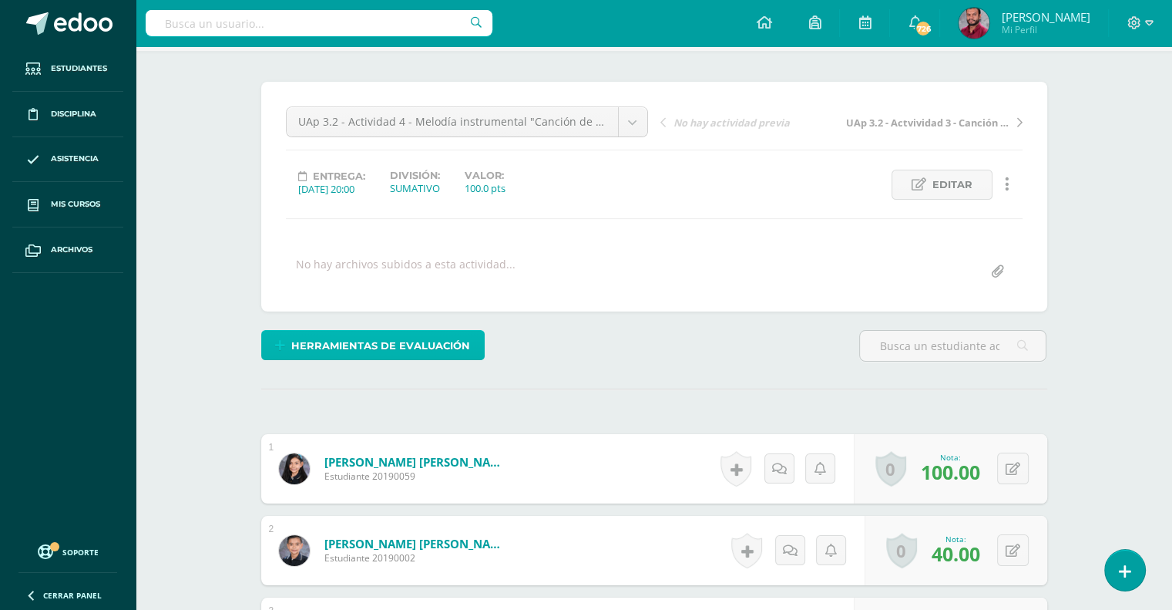
click at [471, 345] on link "Herramientas de evaluación" at bounding box center [373, 345] width 224 height 30
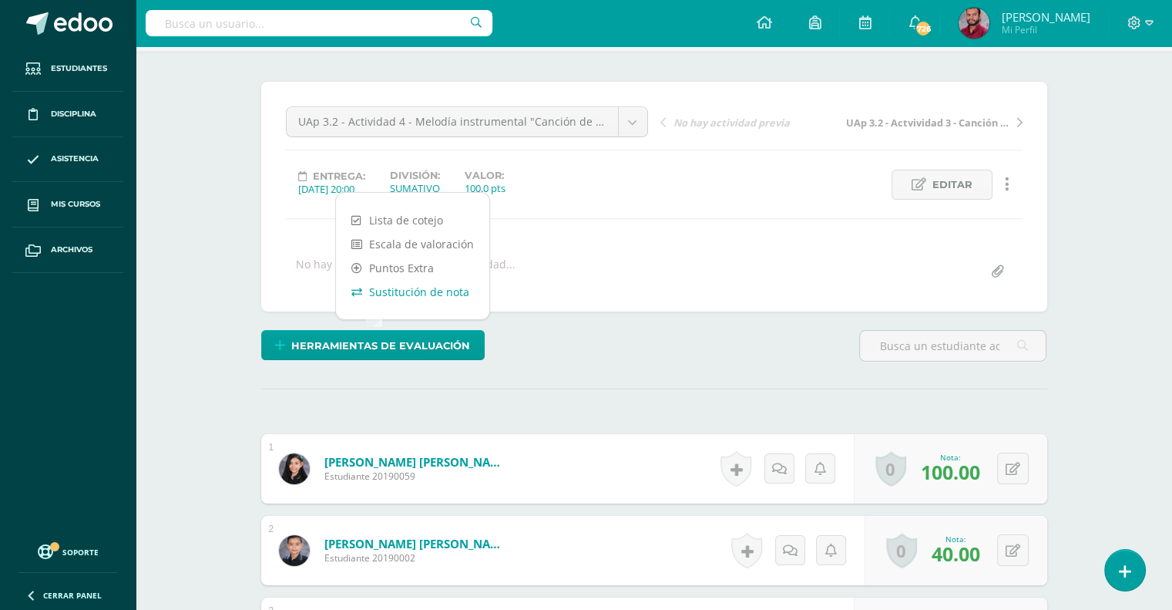
click at [419, 294] on link "Sustitución de nota" at bounding box center [412, 292] width 153 height 24
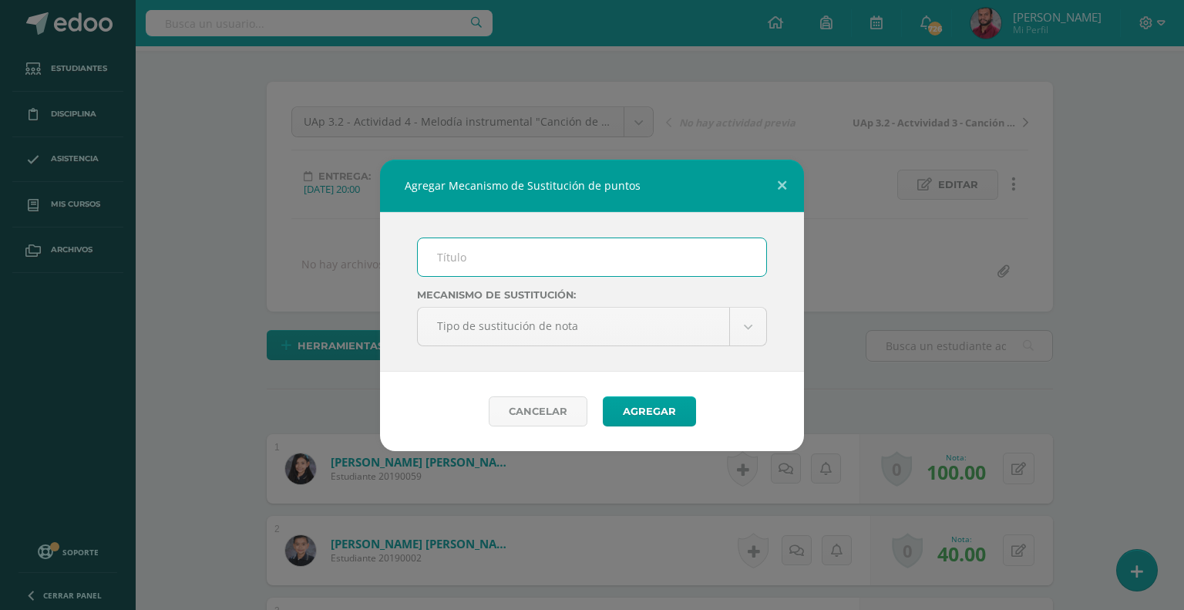
scroll to position [103, 0]
type input "PMA"
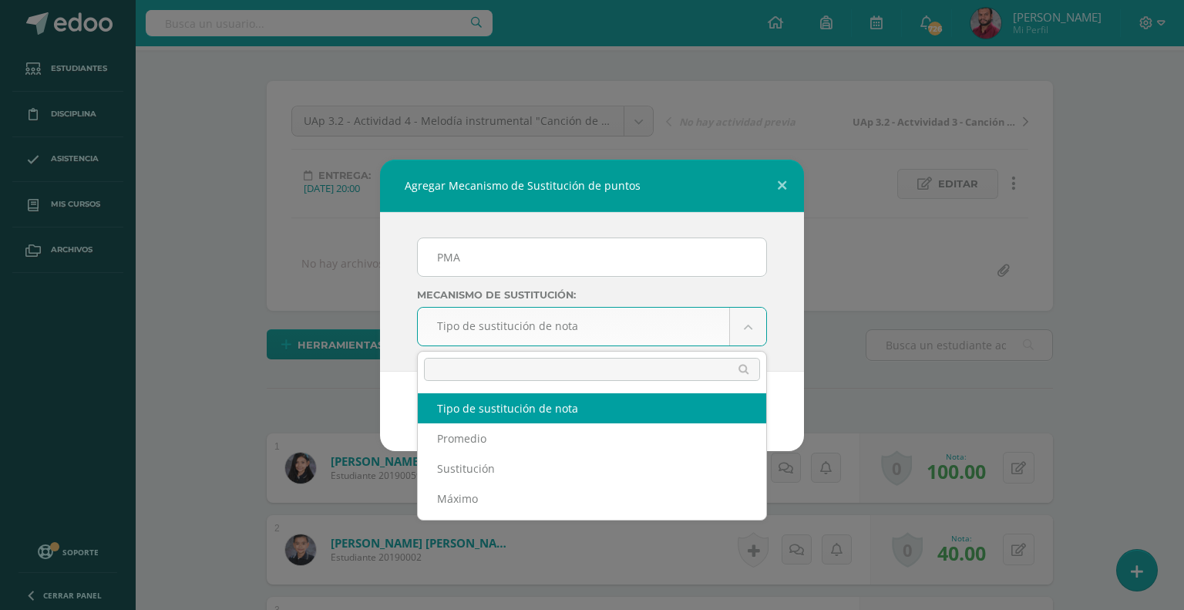
scroll to position [103, 0]
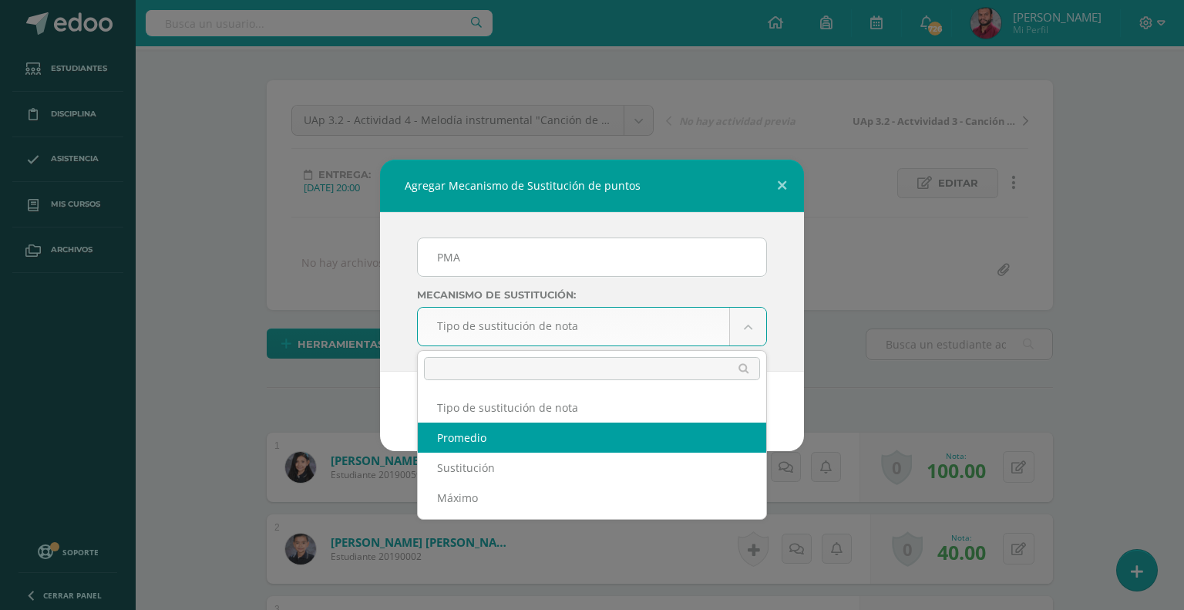
select select "average"
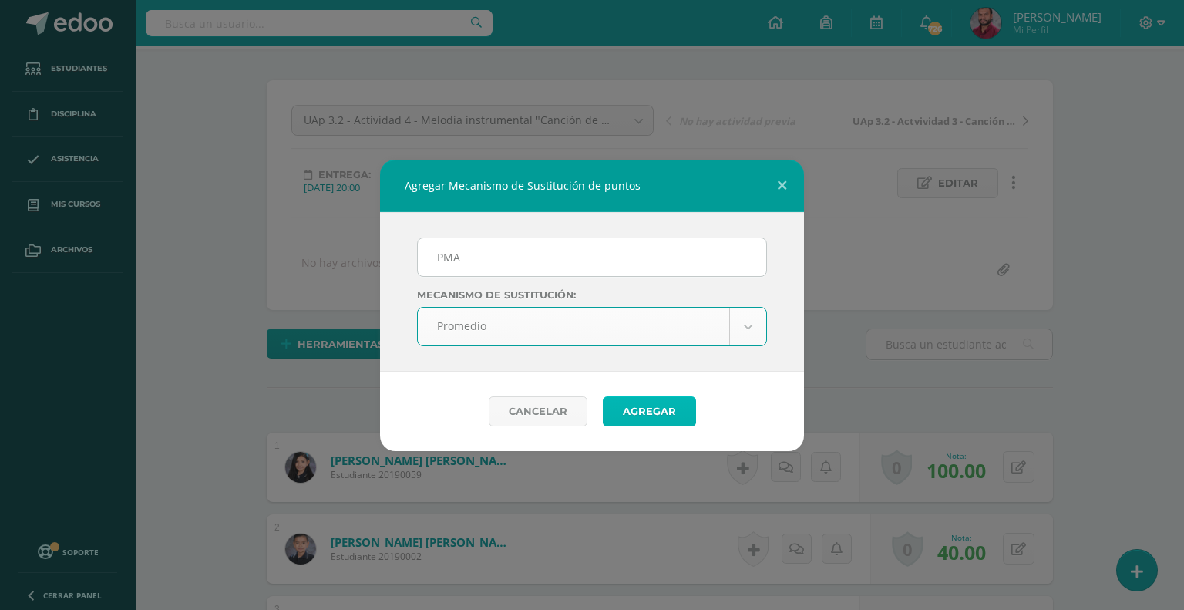
click at [630, 419] on button "Agregar" at bounding box center [649, 411] width 93 height 30
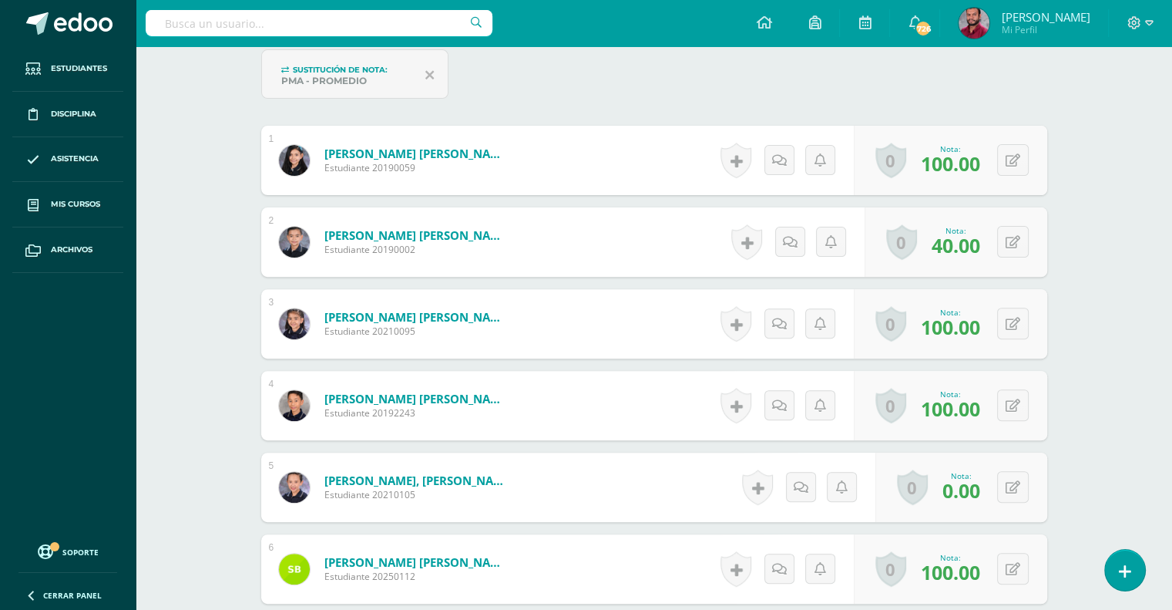
scroll to position [472, 0]
click at [1008, 240] on button at bounding box center [1013, 241] width 32 height 32
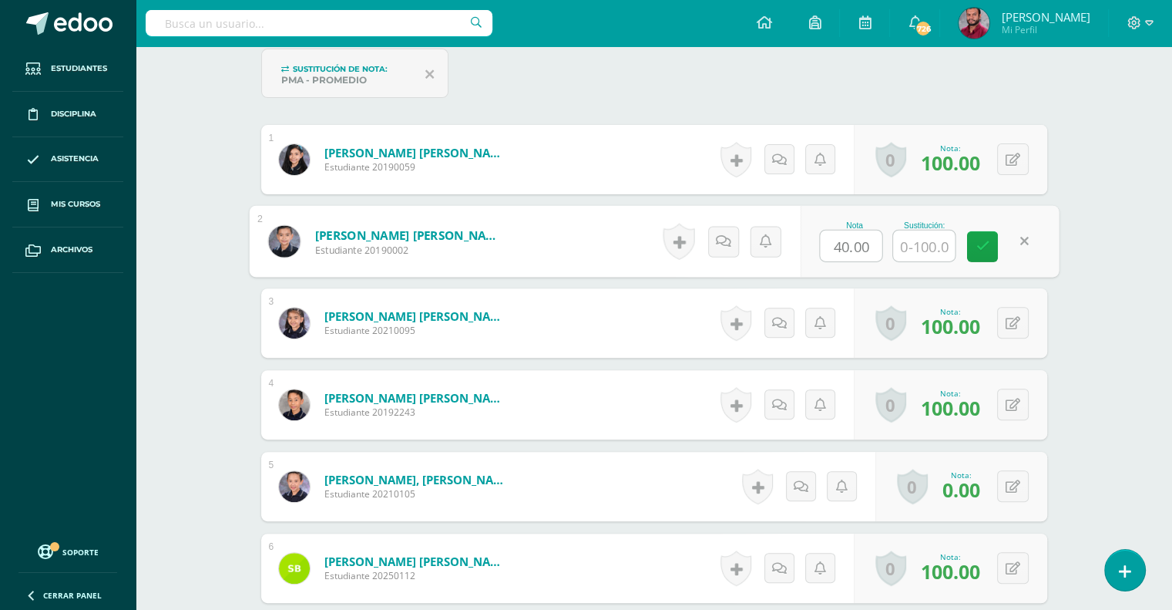
scroll to position [473, 0]
type input "80"
click at [981, 245] on icon at bounding box center [983, 245] width 14 height 13
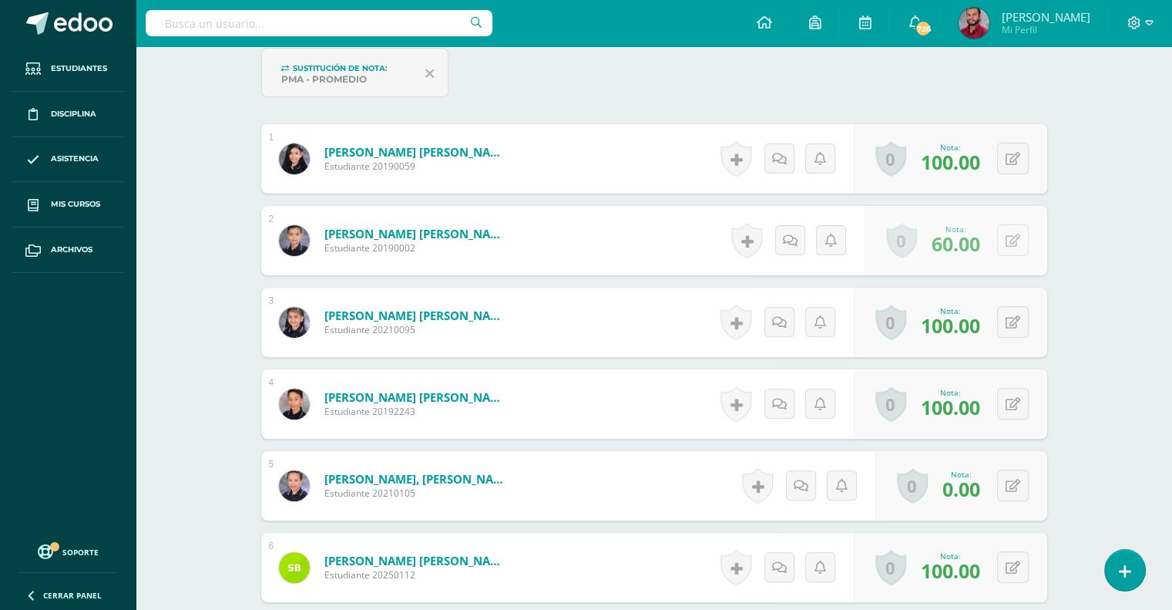
scroll to position [474, 0]
